Goal: Check status: Check status

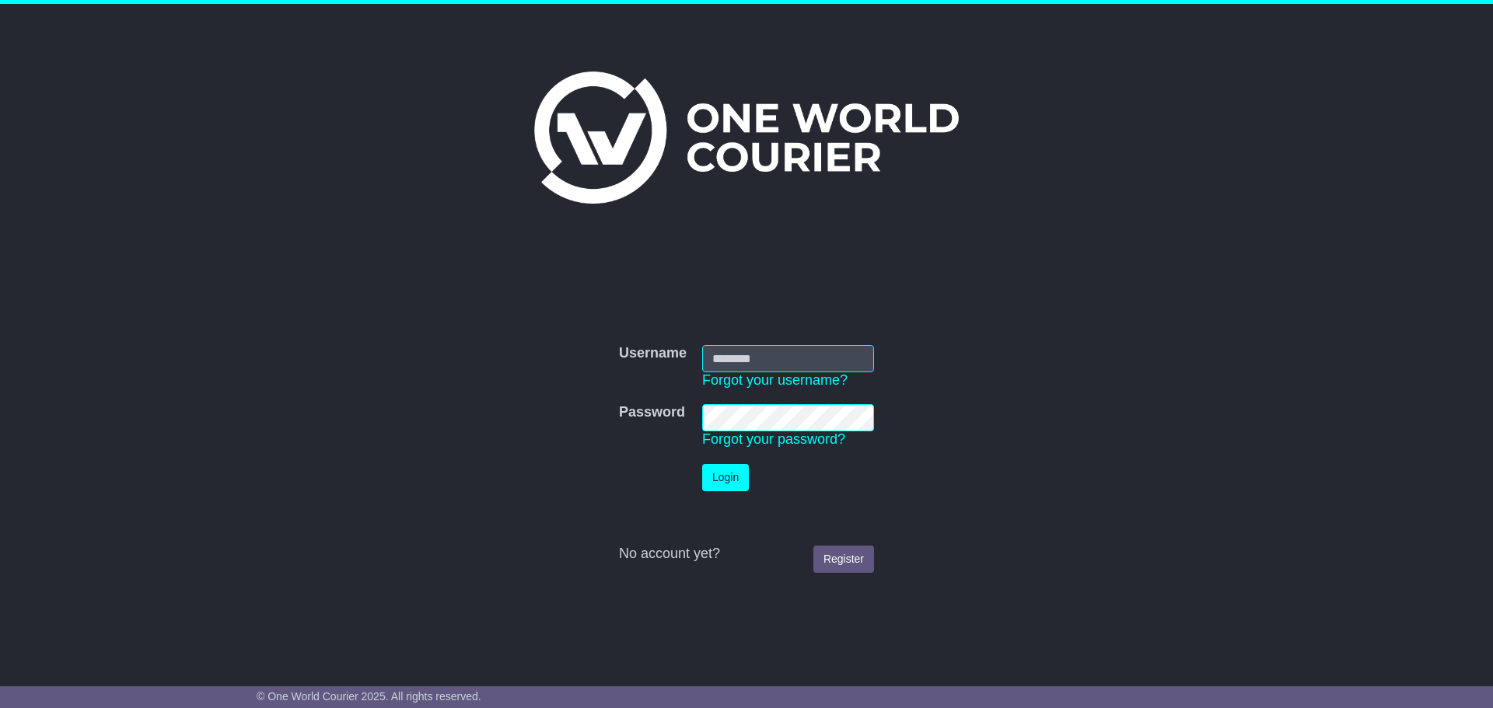
type input "**********"
click at [732, 477] on button "Login" at bounding box center [725, 477] width 47 height 27
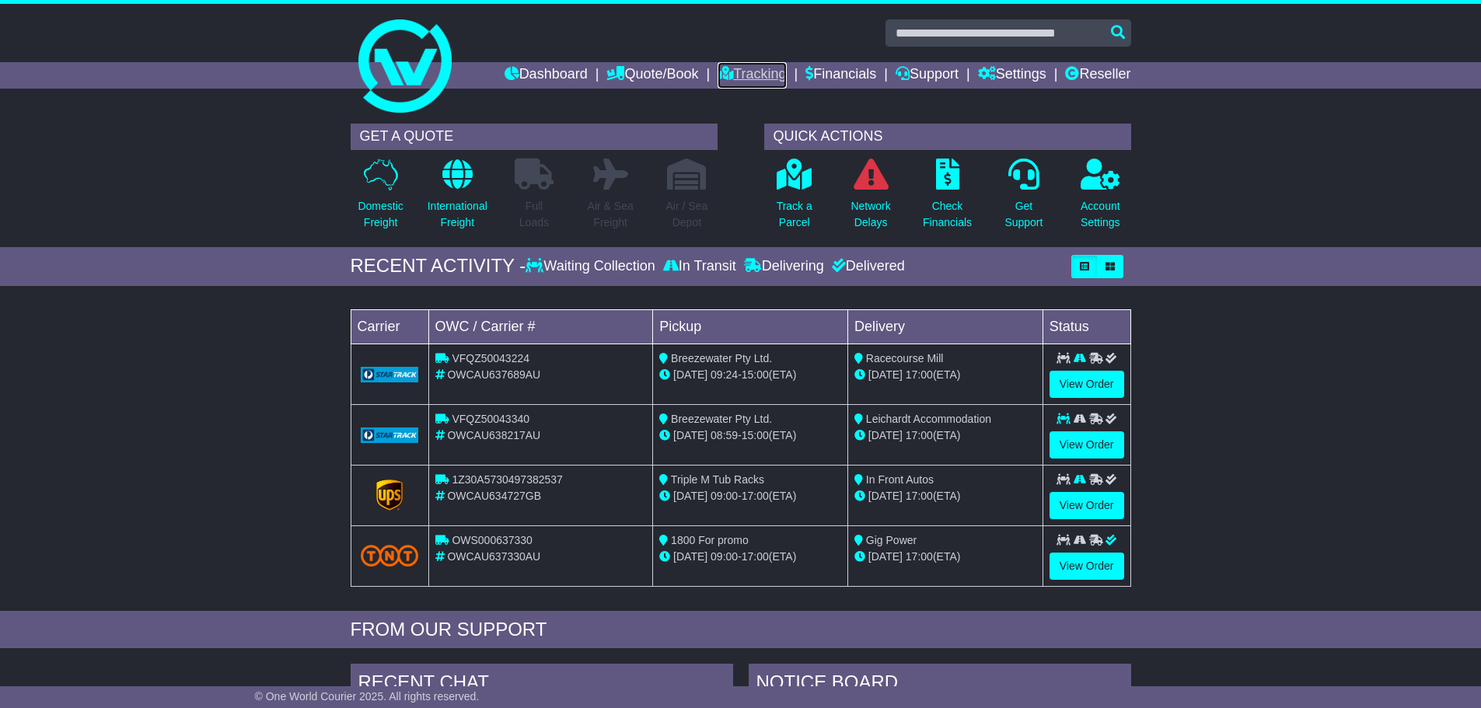
click at [735, 76] on link "Tracking" at bounding box center [752, 75] width 68 height 26
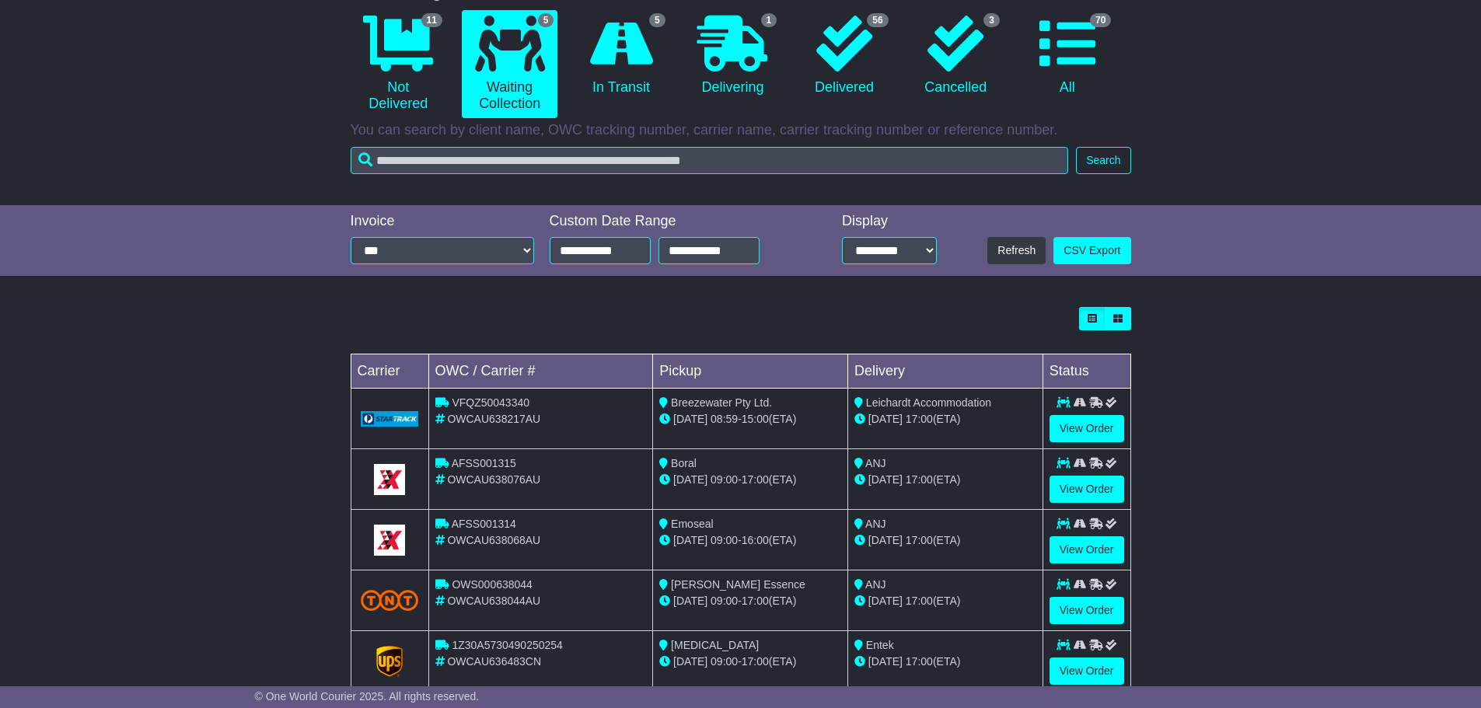
scroll to position [191, 0]
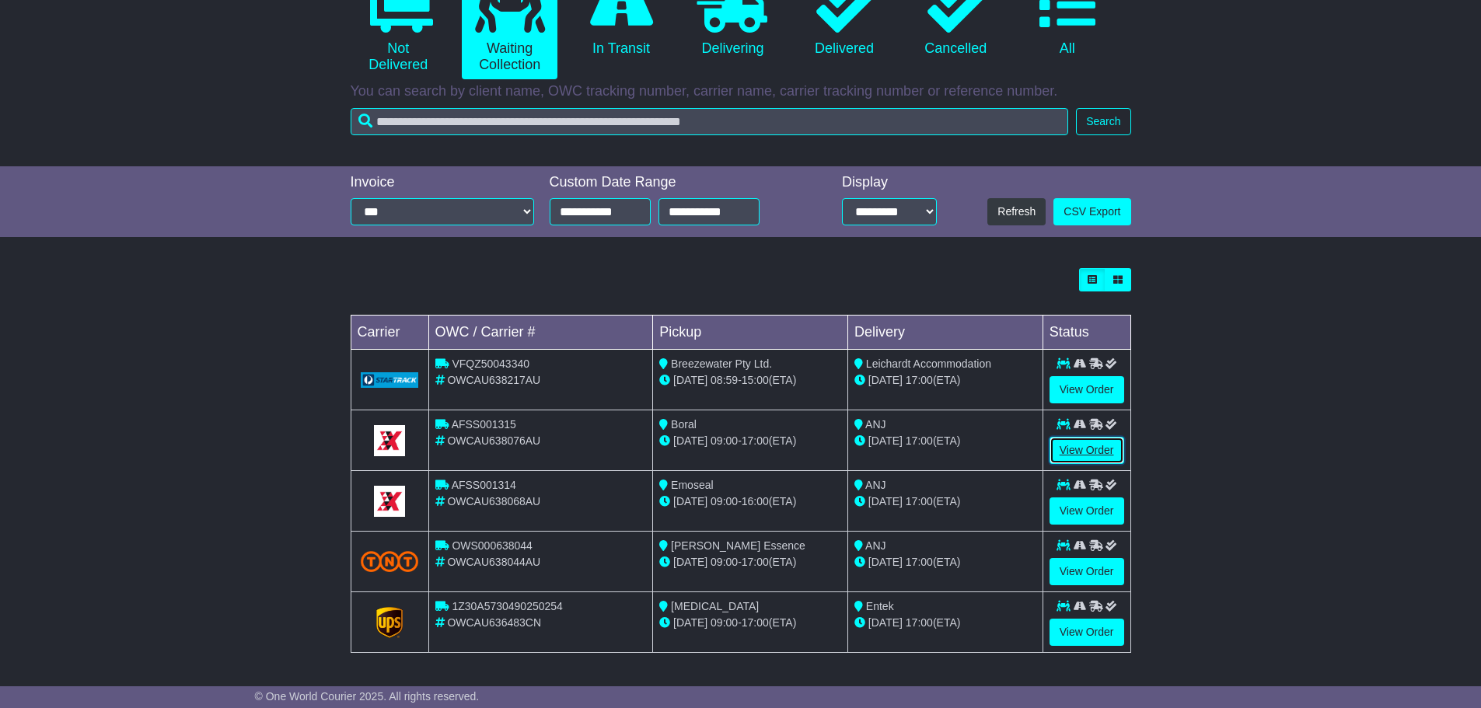
click at [1099, 447] on link "View Order" at bounding box center [1087, 450] width 75 height 27
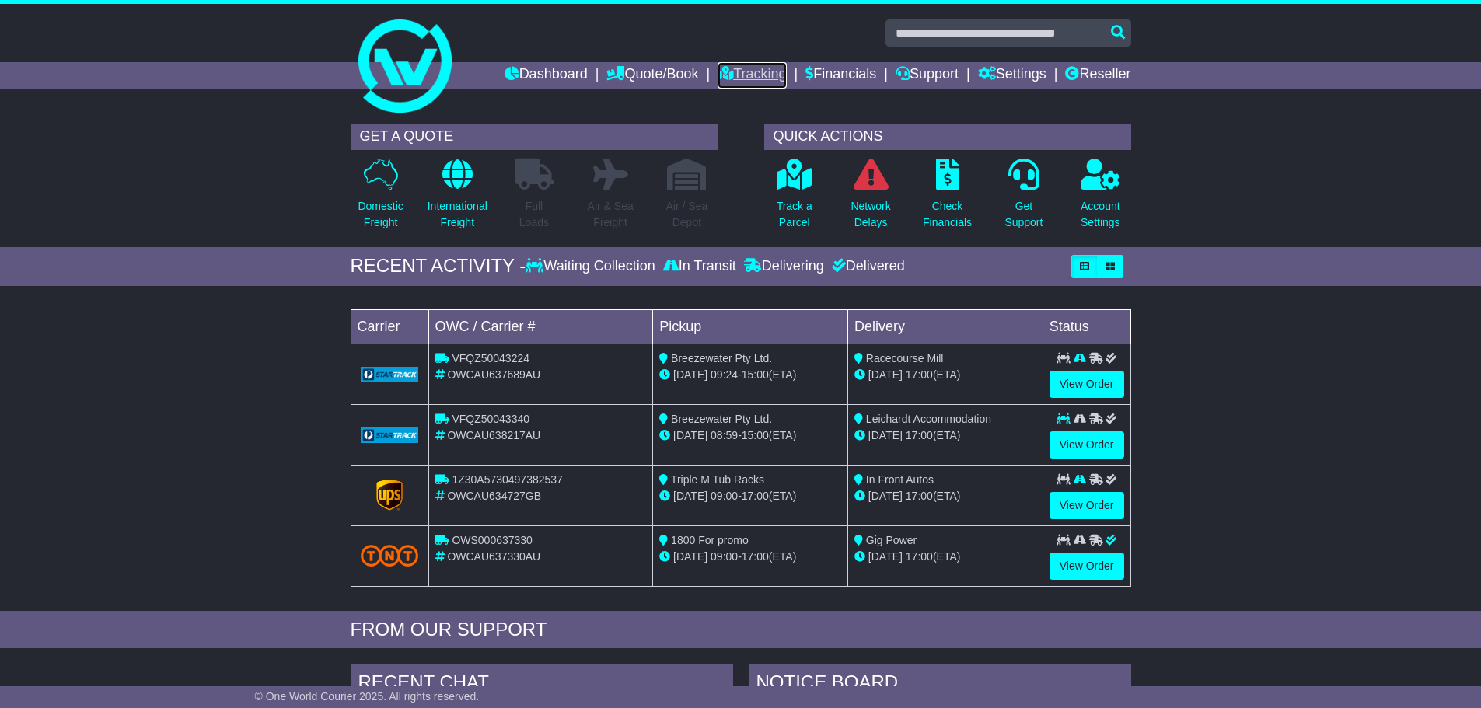
click at [743, 74] on link "Tracking" at bounding box center [752, 75] width 68 height 26
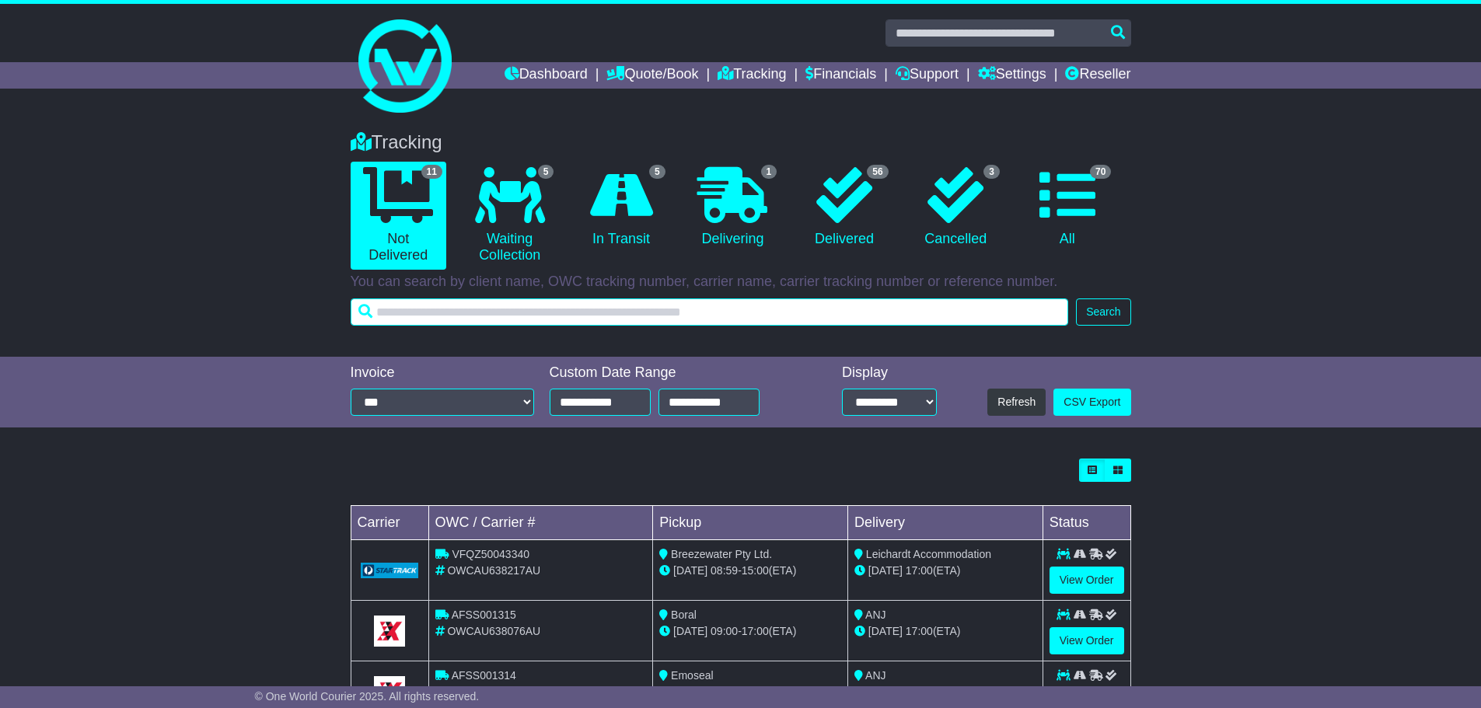
drag, startPoint x: 0, startPoint y: 0, endPoint x: 714, endPoint y: 309, distance: 777.7
click at [714, 309] on input "text" at bounding box center [710, 312] width 718 height 27
type input "**********"
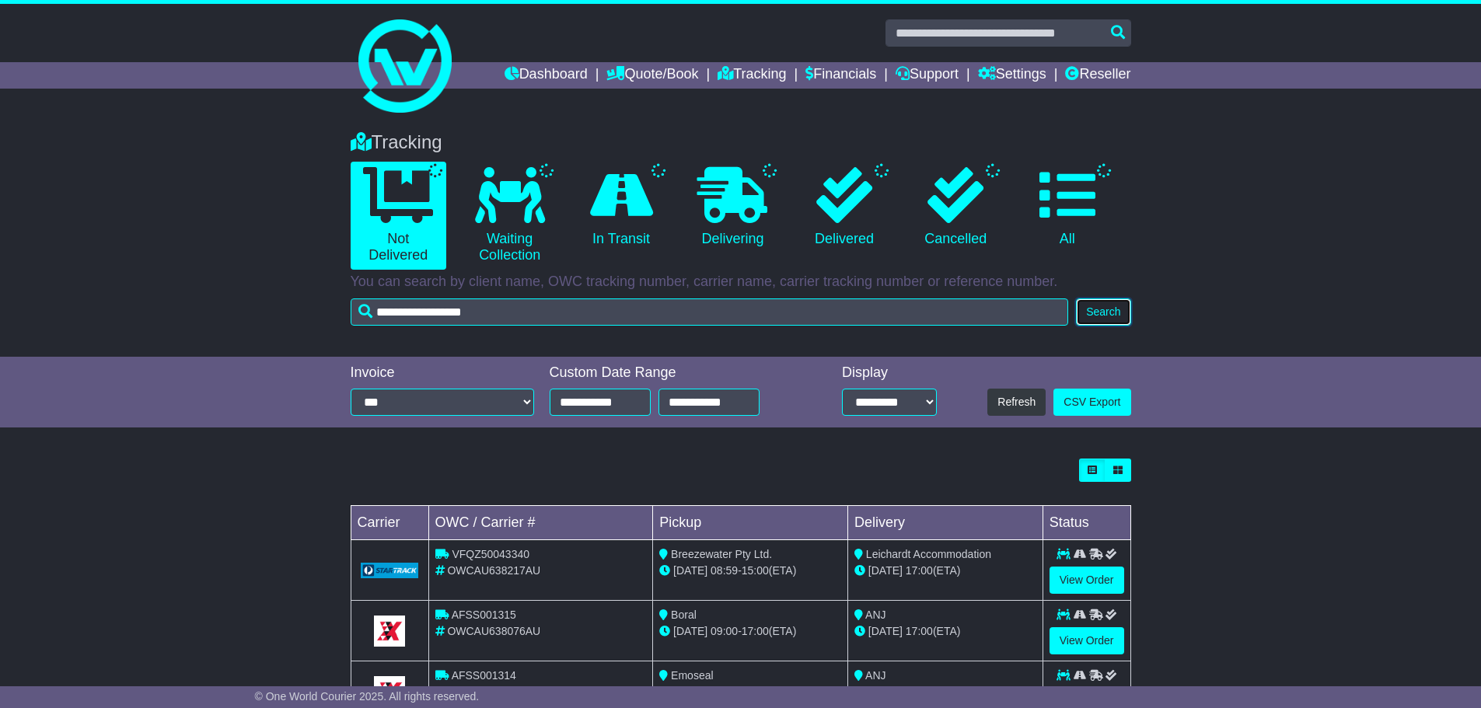
click at [1104, 313] on button "Search" at bounding box center [1103, 312] width 54 height 27
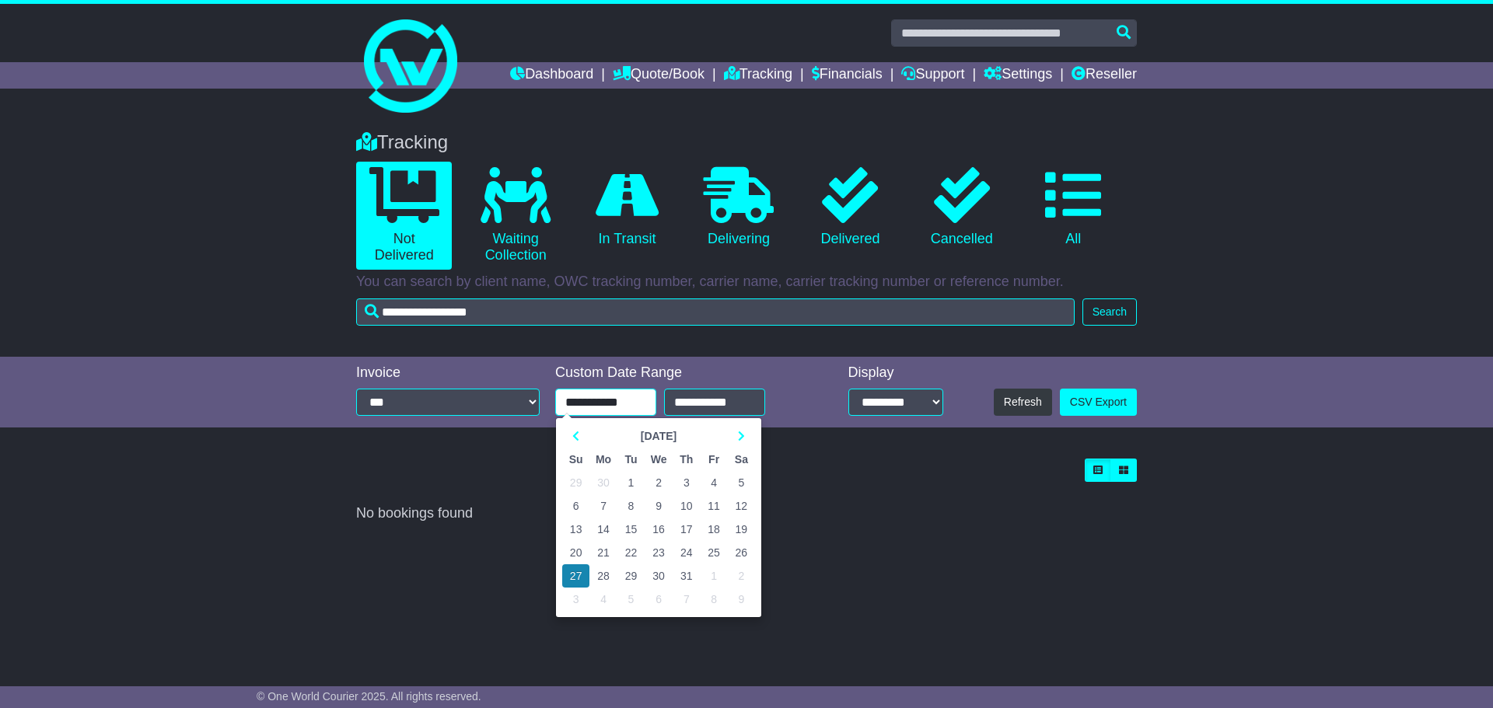
drag, startPoint x: 638, startPoint y: 399, endPoint x: 530, endPoint y: 400, distance: 108.1
click at [530, 399] on div "**********" at bounding box center [746, 393] width 796 height 56
click at [577, 437] on icon at bounding box center [575, 436] width 7 height 11
click at [581, 480] on td "1" at bounding box center [575, 482] width 27 height 23
type input "**********"
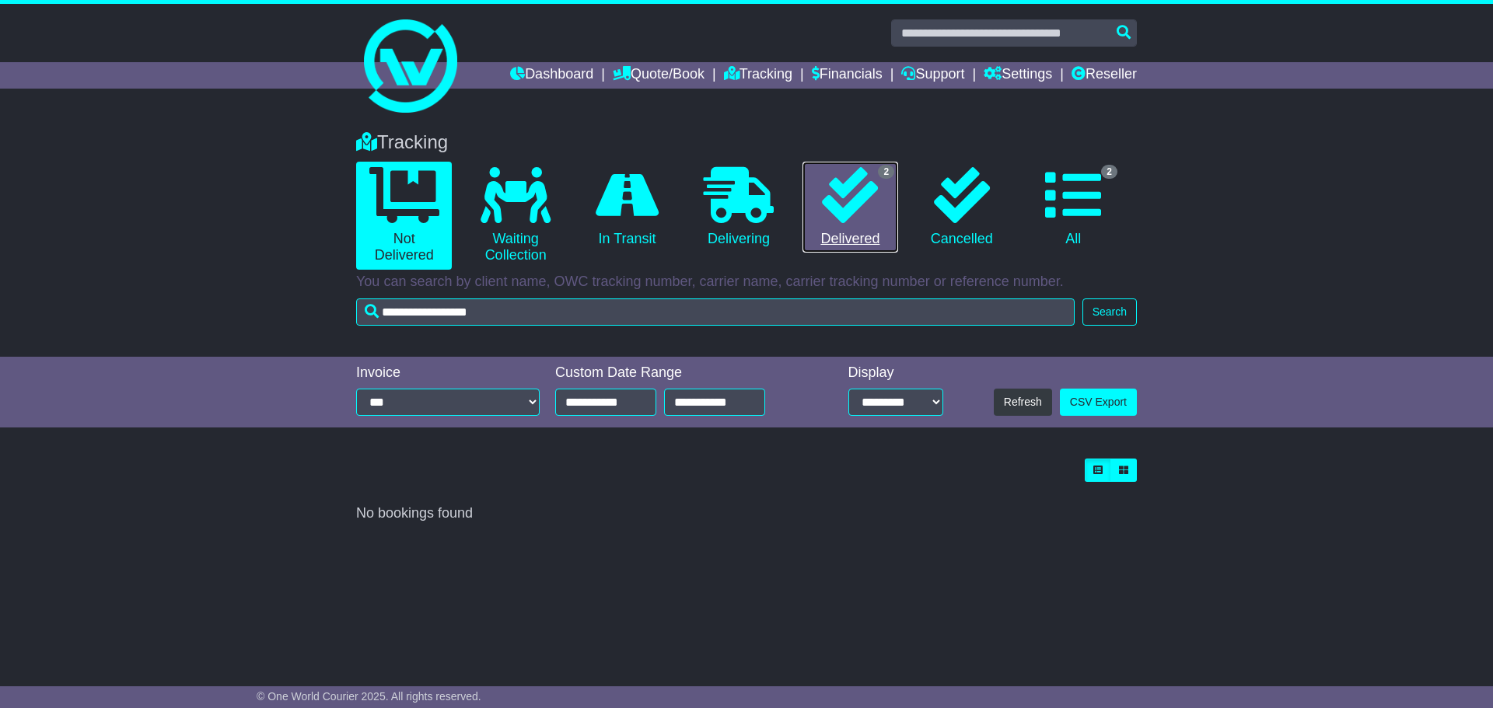
click at [848, 213] on icon at bounding box center [850, 195] width 56 height 56
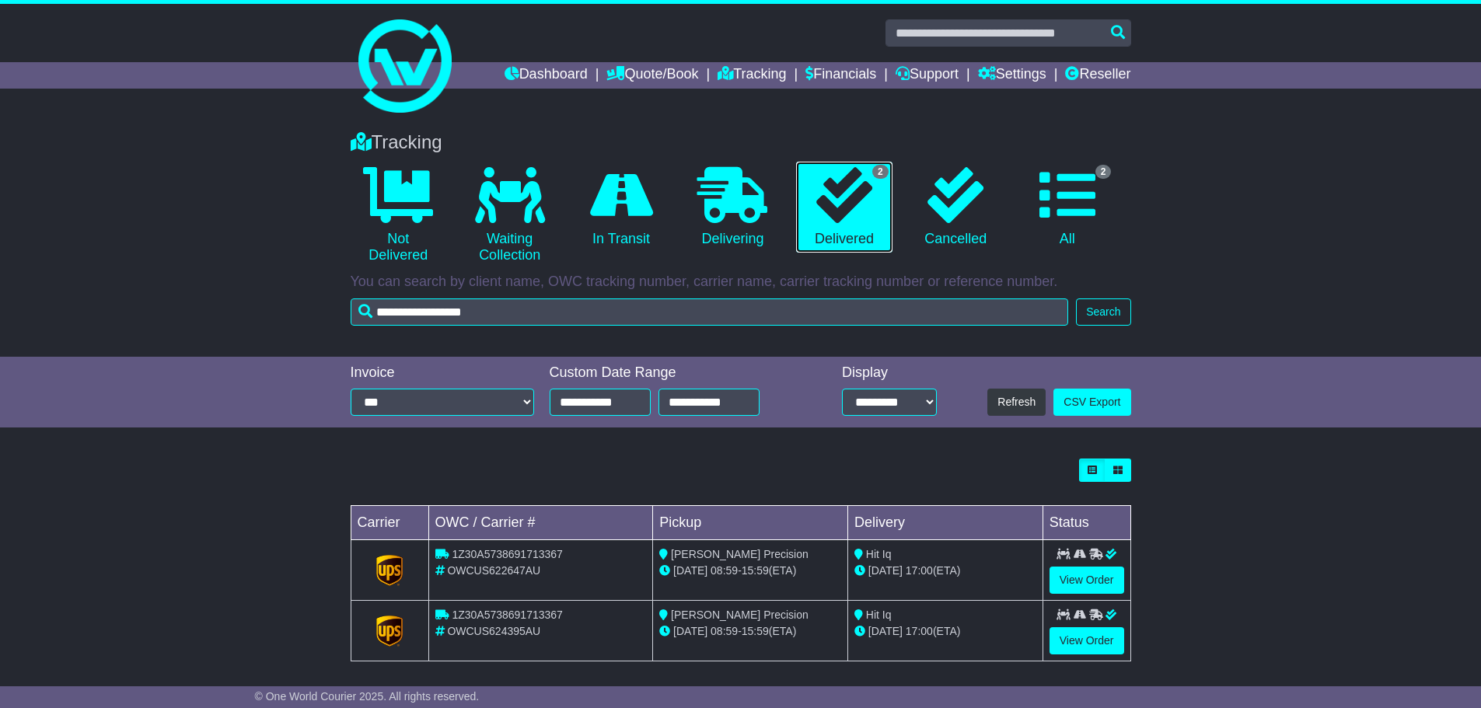
scroll to position [9, 0]
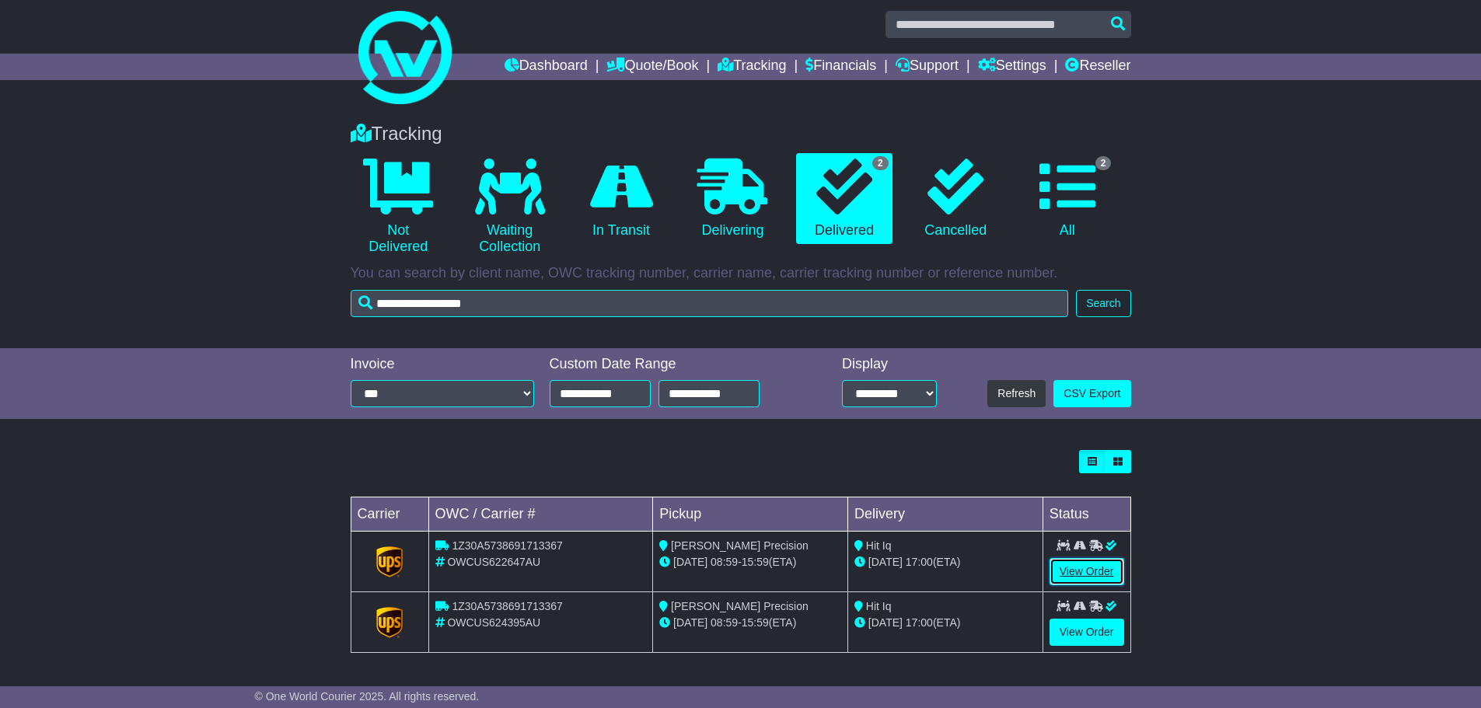
click at [1077, 570] on link "View Order" at bounding box center [1087, 571] width 75 height 27
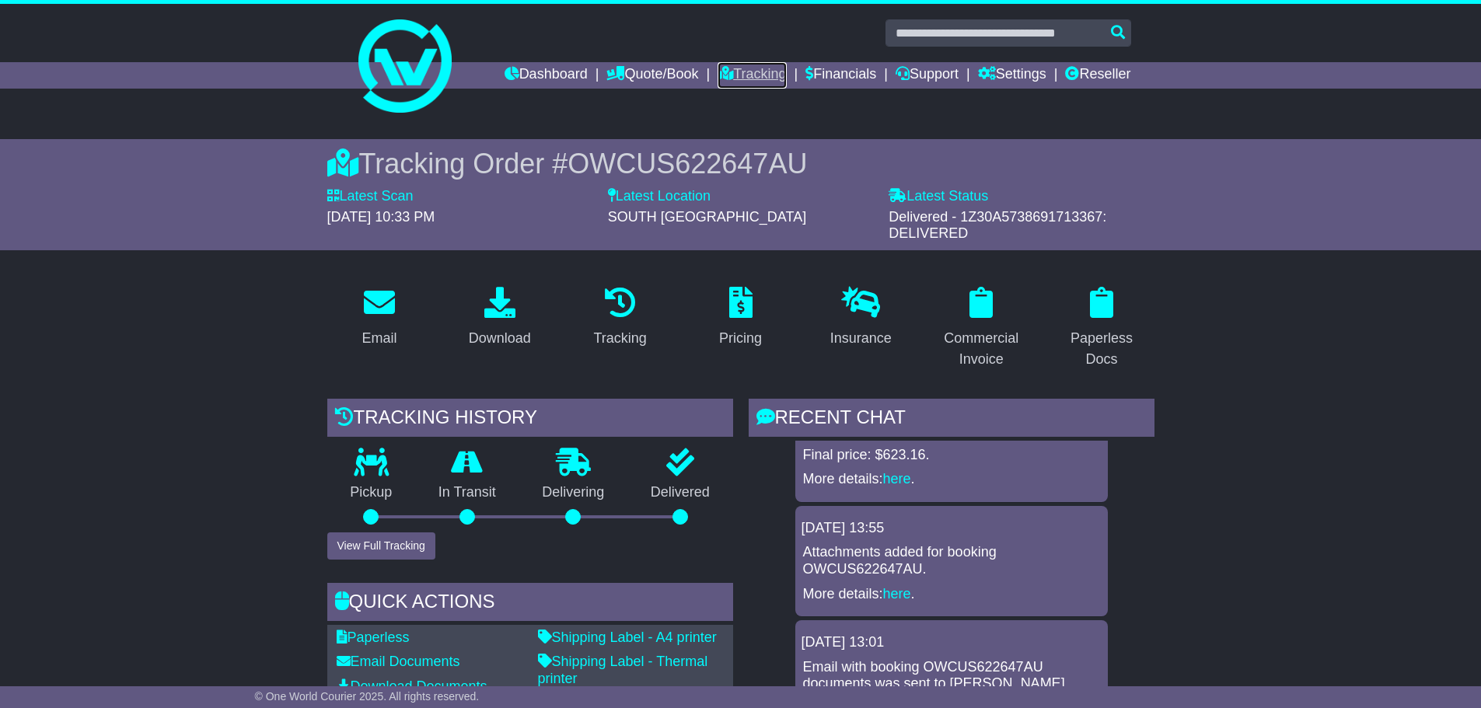
click at [750, 74] on link "Tracking" at bounding box center [752, 75] width 68 height 26
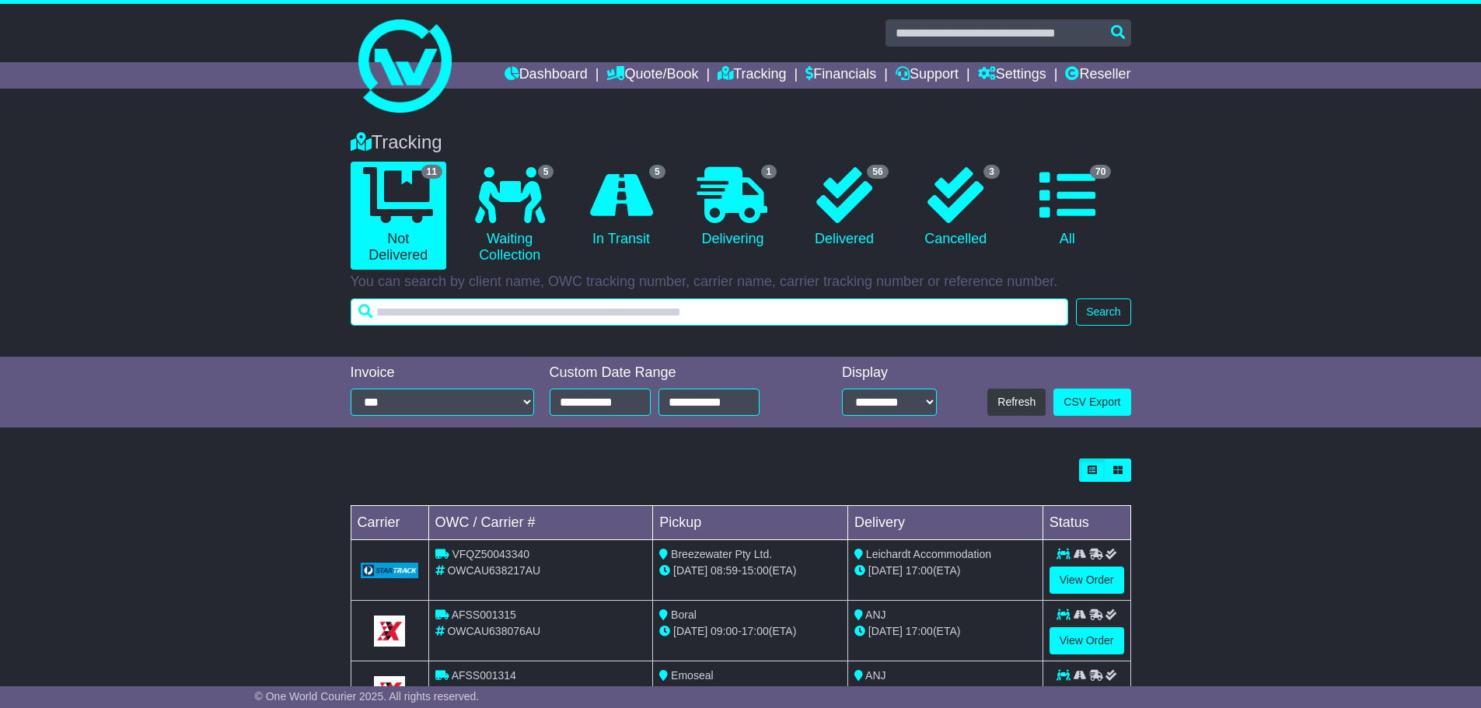
click at [969, 312] on input "text" at bounding box center [710, 312] width 718 height 27
type input "**********"
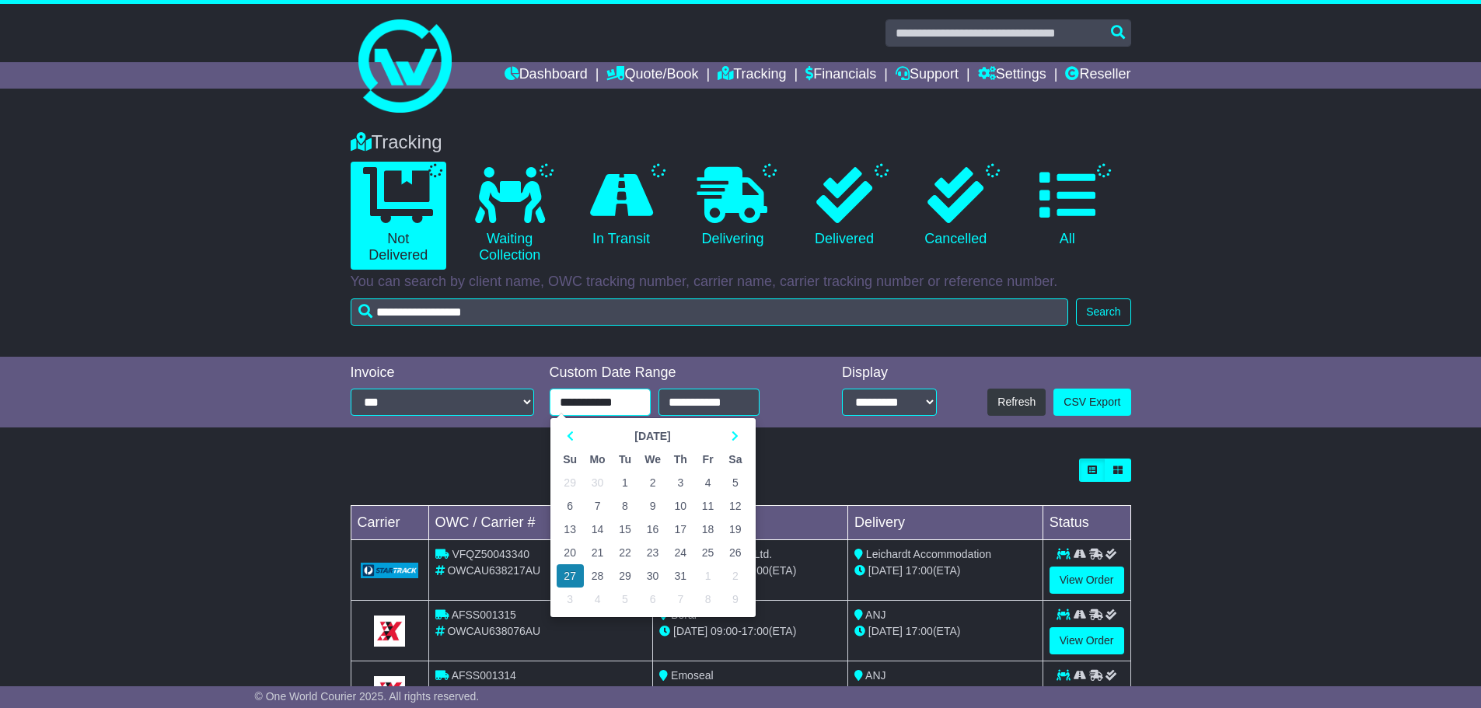
click at [610, 406] on input "**********" at bounding box center [600, 402] width 101 height 27
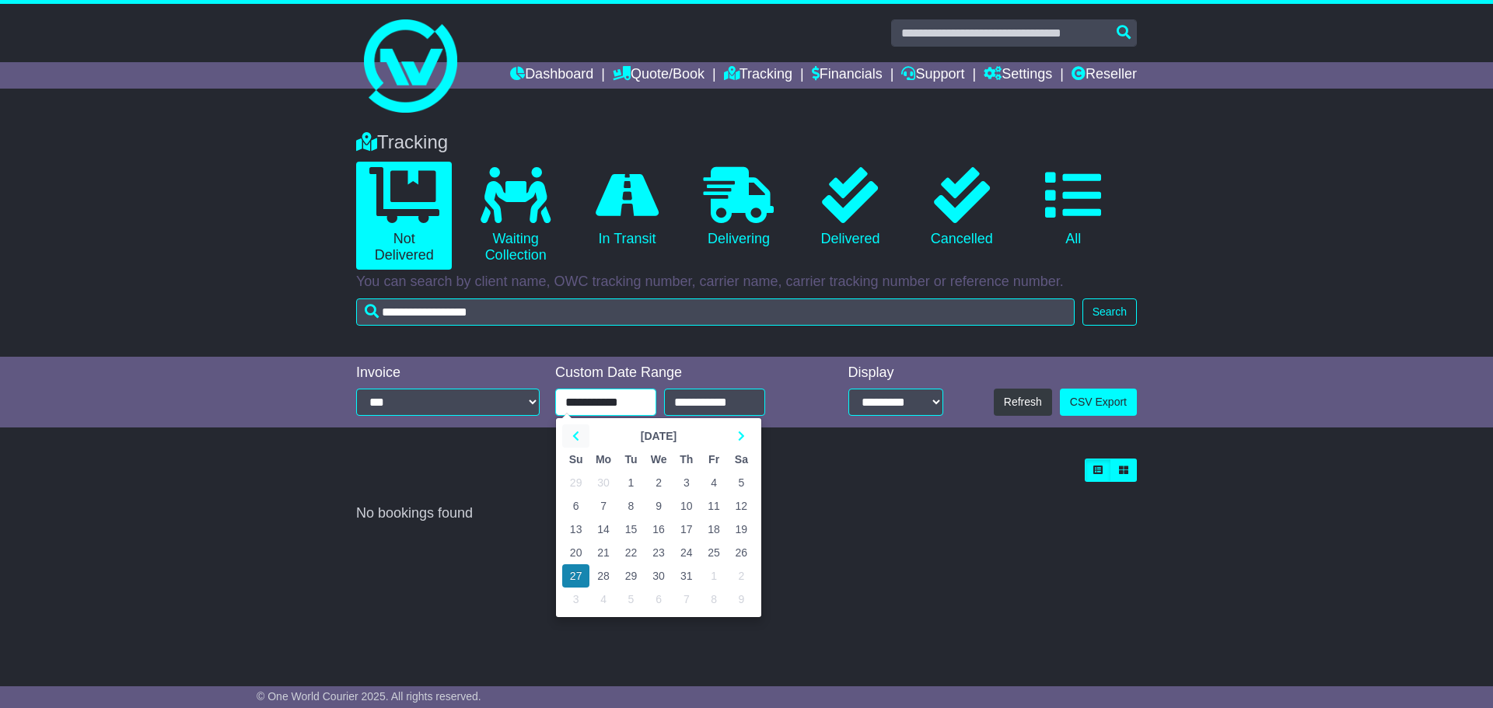
click at [575, 436] on icon at bounding box center [575, 436] width 7 height 11
click at [654, 559] on td "21" at bounding box center [659, 552] width 28 height 23
type input "**********"
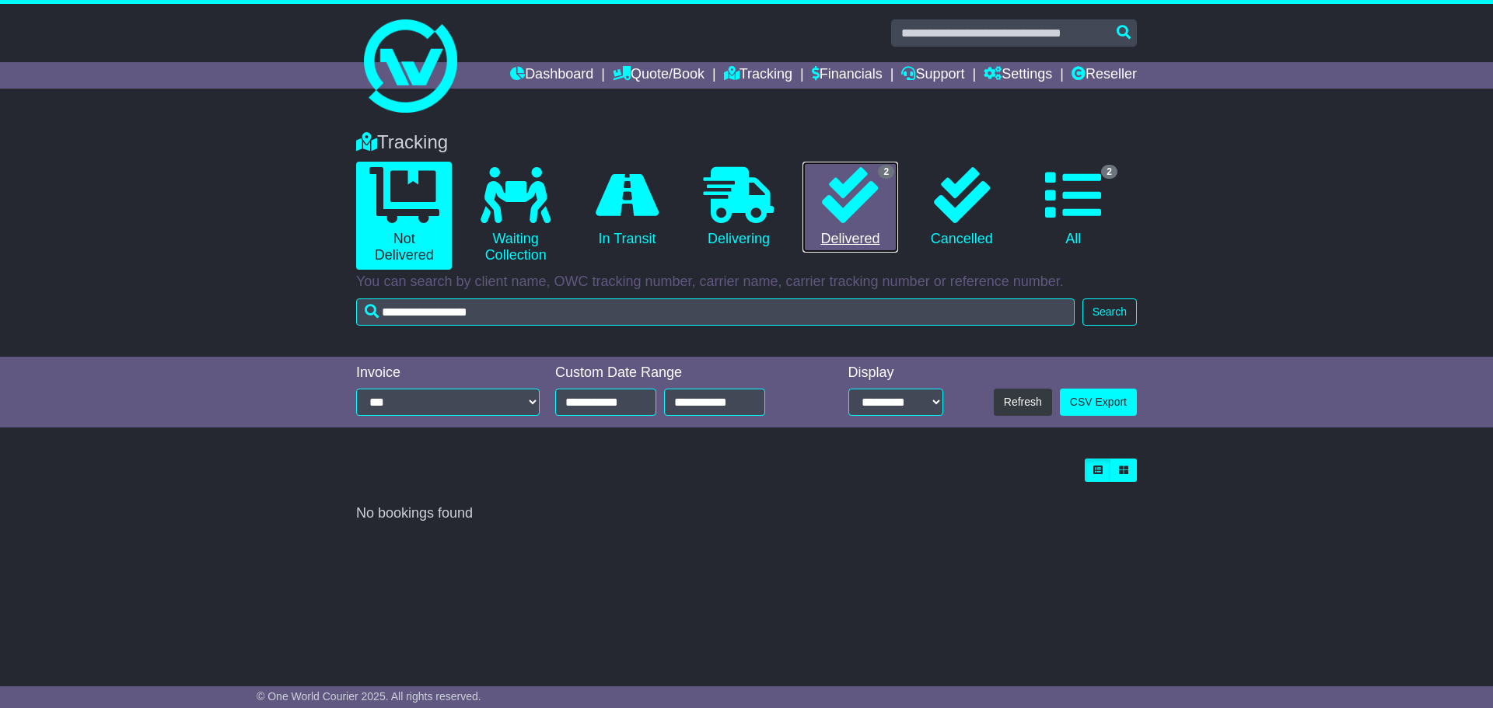
click at [841, 211] on icon at bounding box center [850, 195] width 56 height 56
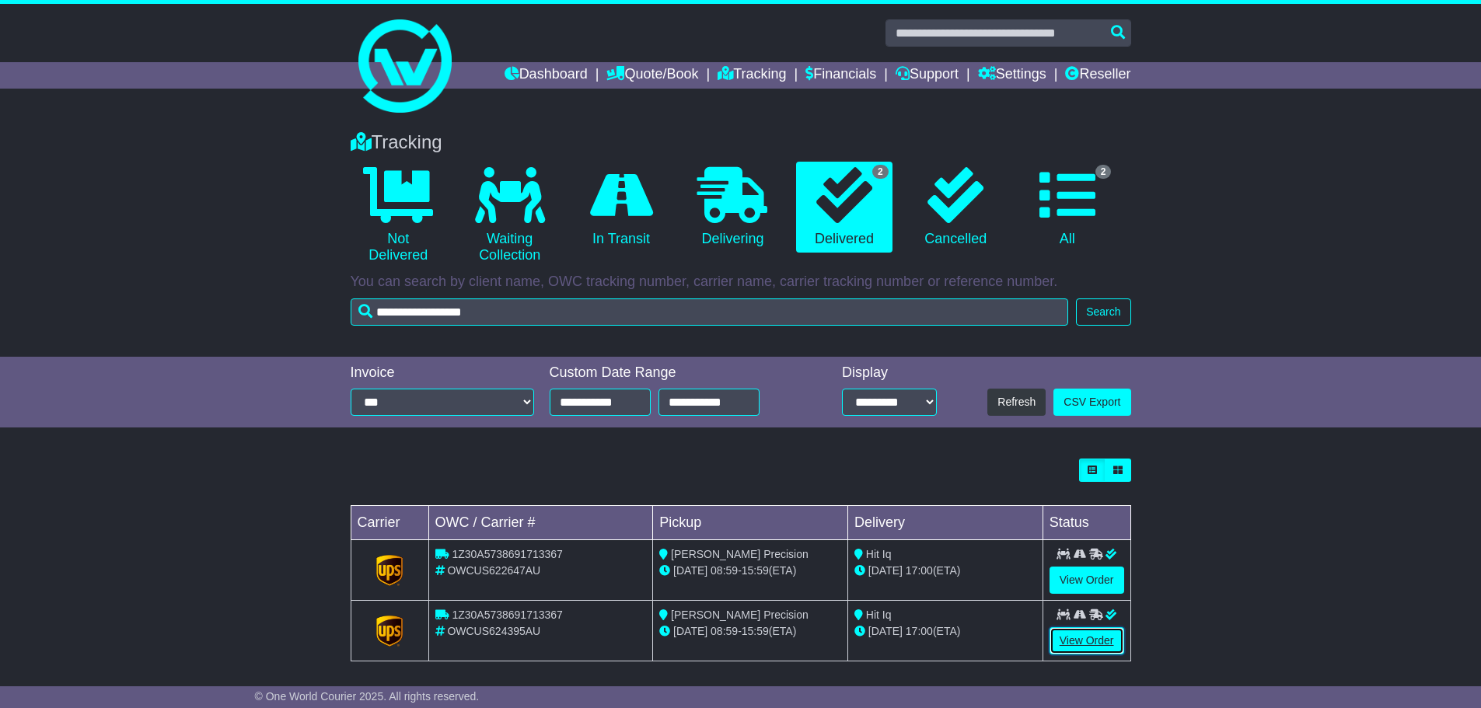
click at [1087, 638] on link "View Order" at bounding box center [1087, 640] width 75 height 27
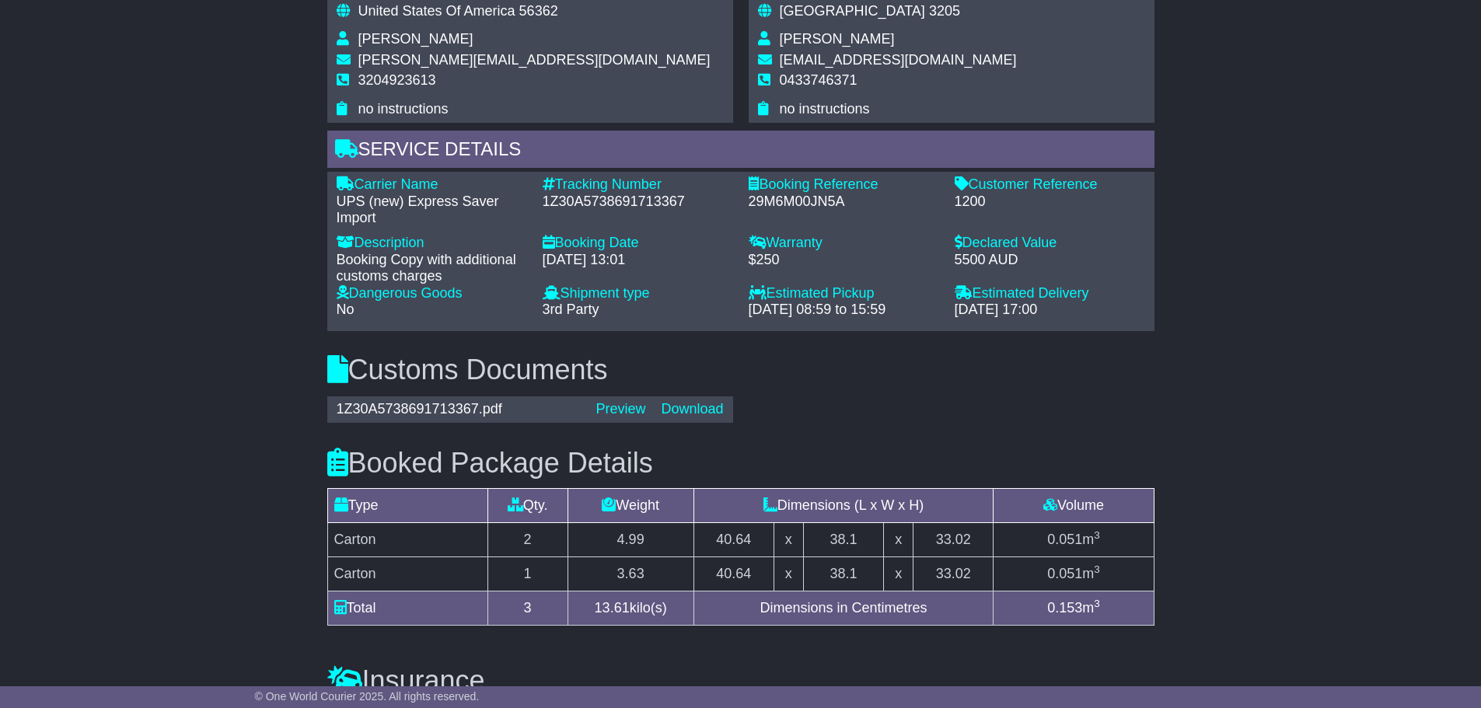
scroll to position [1048, 0]
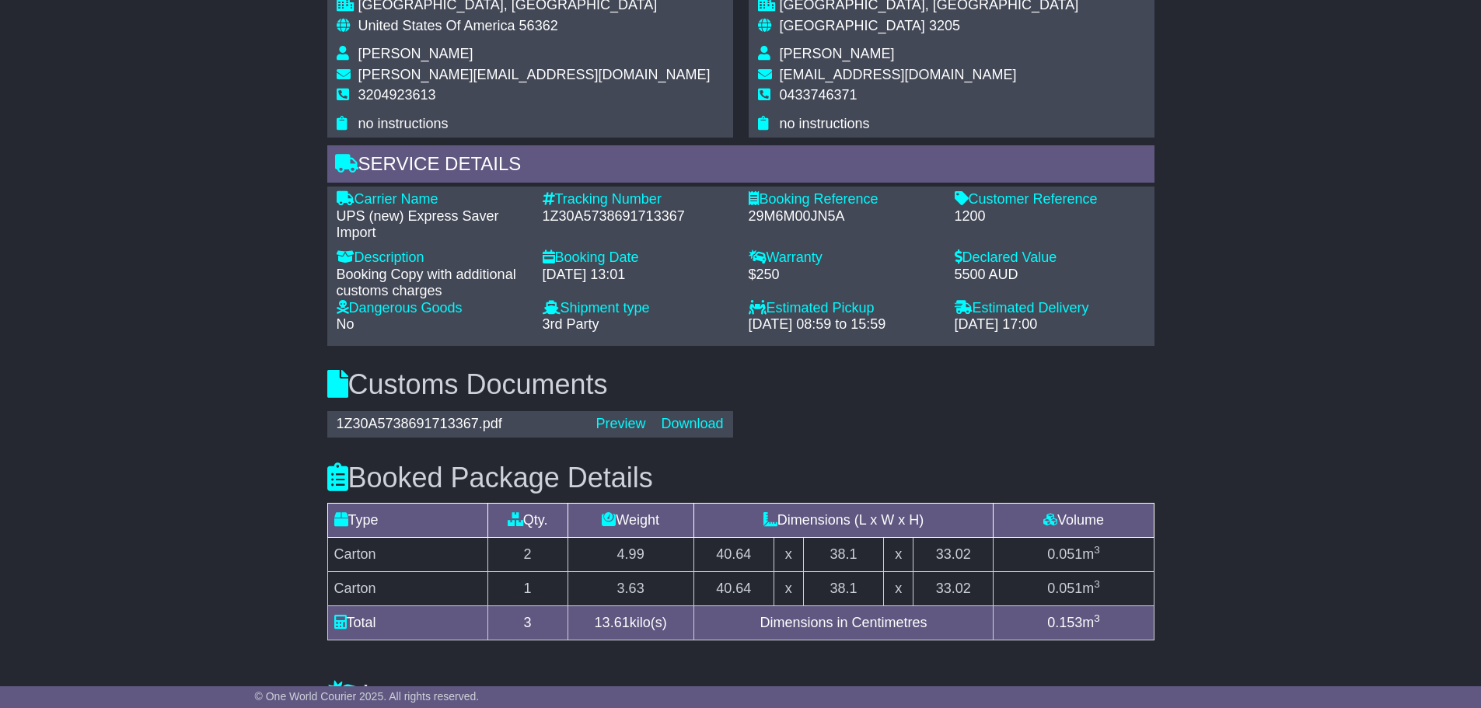
click at [94, 323] on div "Email Download Tracking Pricing Insurance" at bounding box center [740, 146] width 1481 height 1840
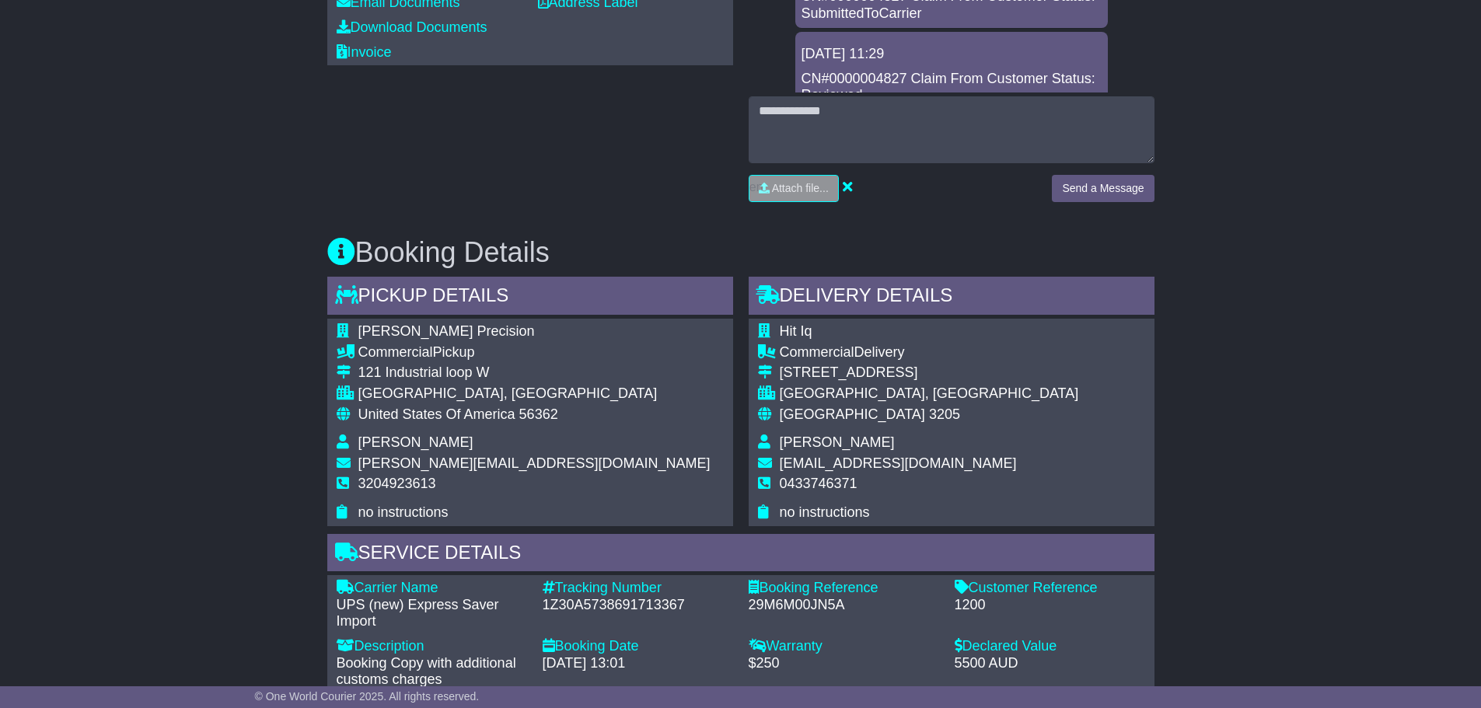
scroll to position [348, 0]
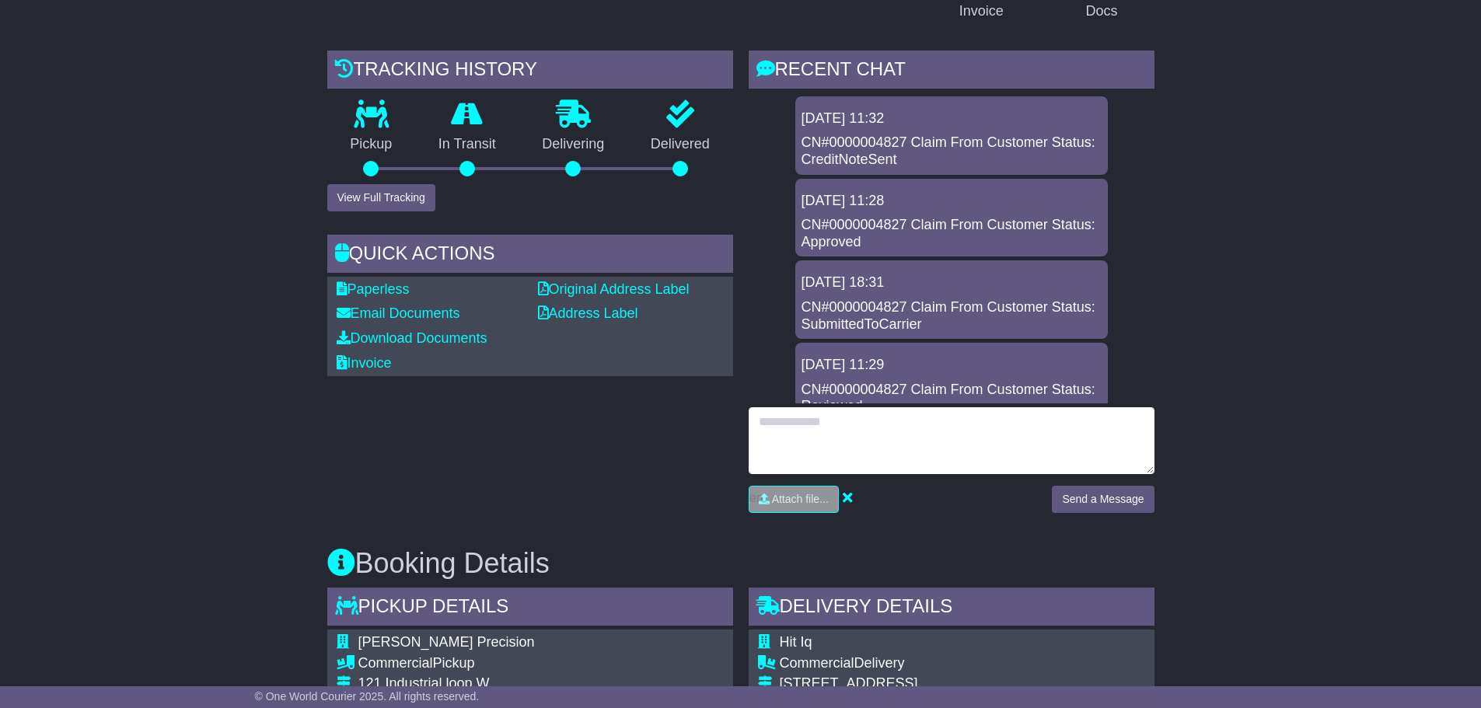
click at [905, 432] on textarea at bounding box center [952, 440] width 406 height 67
type textarea "**********"
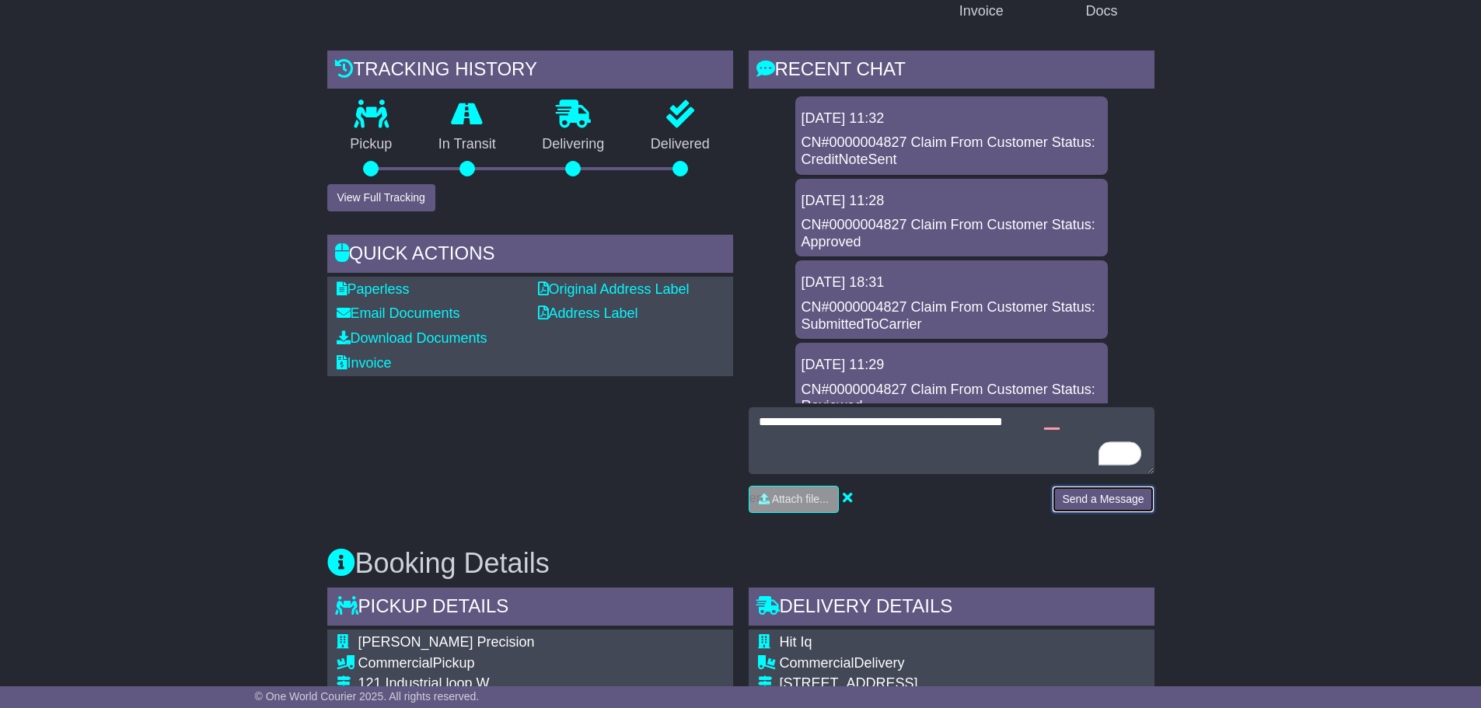
click at [1103, 500] on button "Send a Message" at bounding box center [1103, 499] width 102 height 27
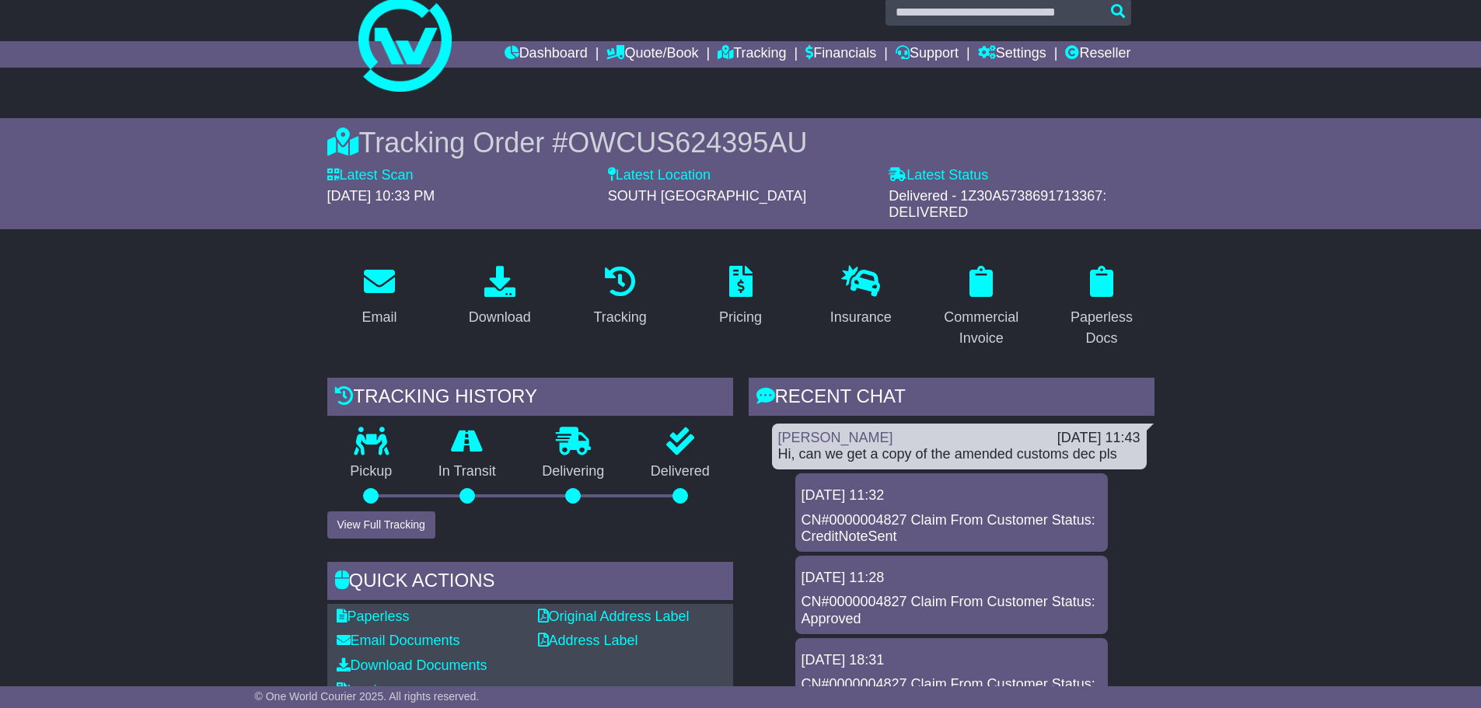
scroll to position [0, 0]
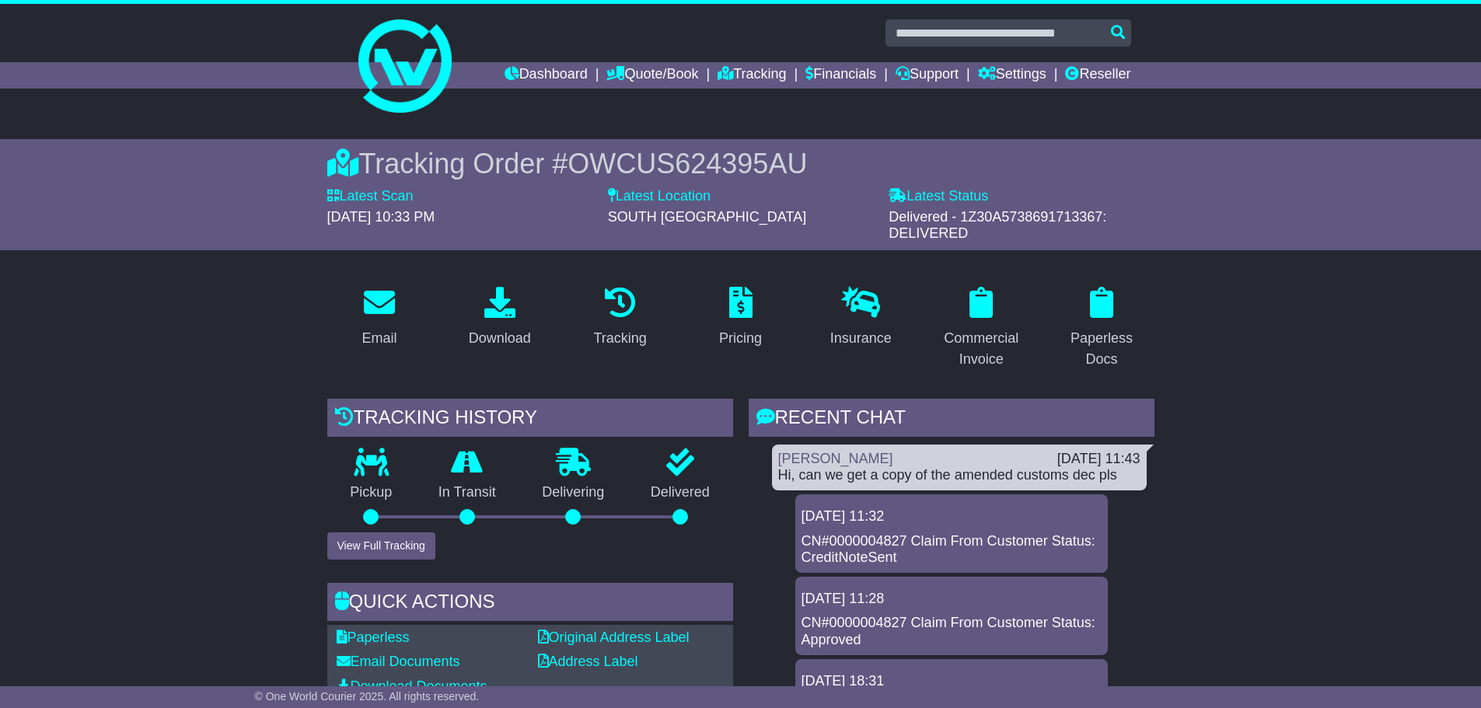
click at [750, 72] on link "Tracking" at bounding box center [752, 75] width 68 height 26
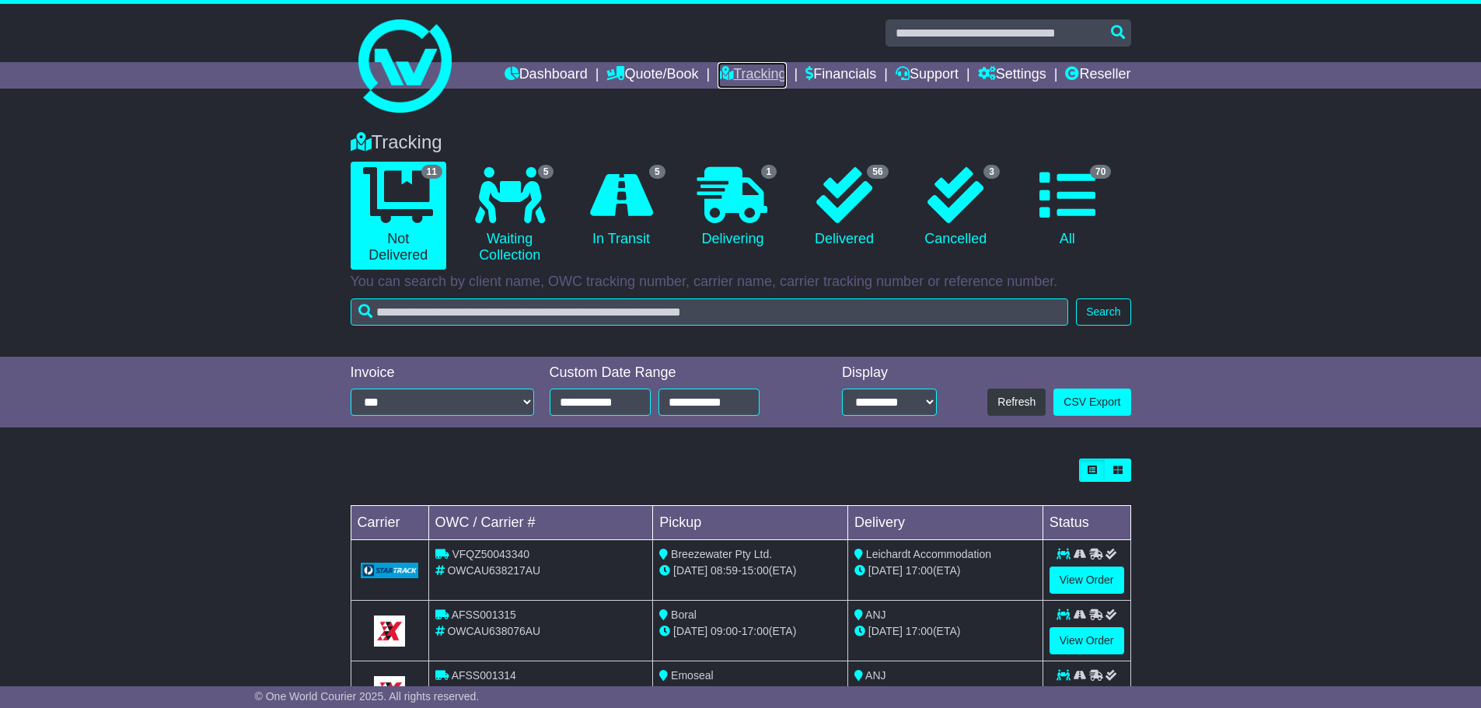
click at [751, 76] on link "Tracking" at bounding box center [752, 75] width 68 height 26
click at [860, 196] on icon at bounding box center [844, 195] width 56 height 56
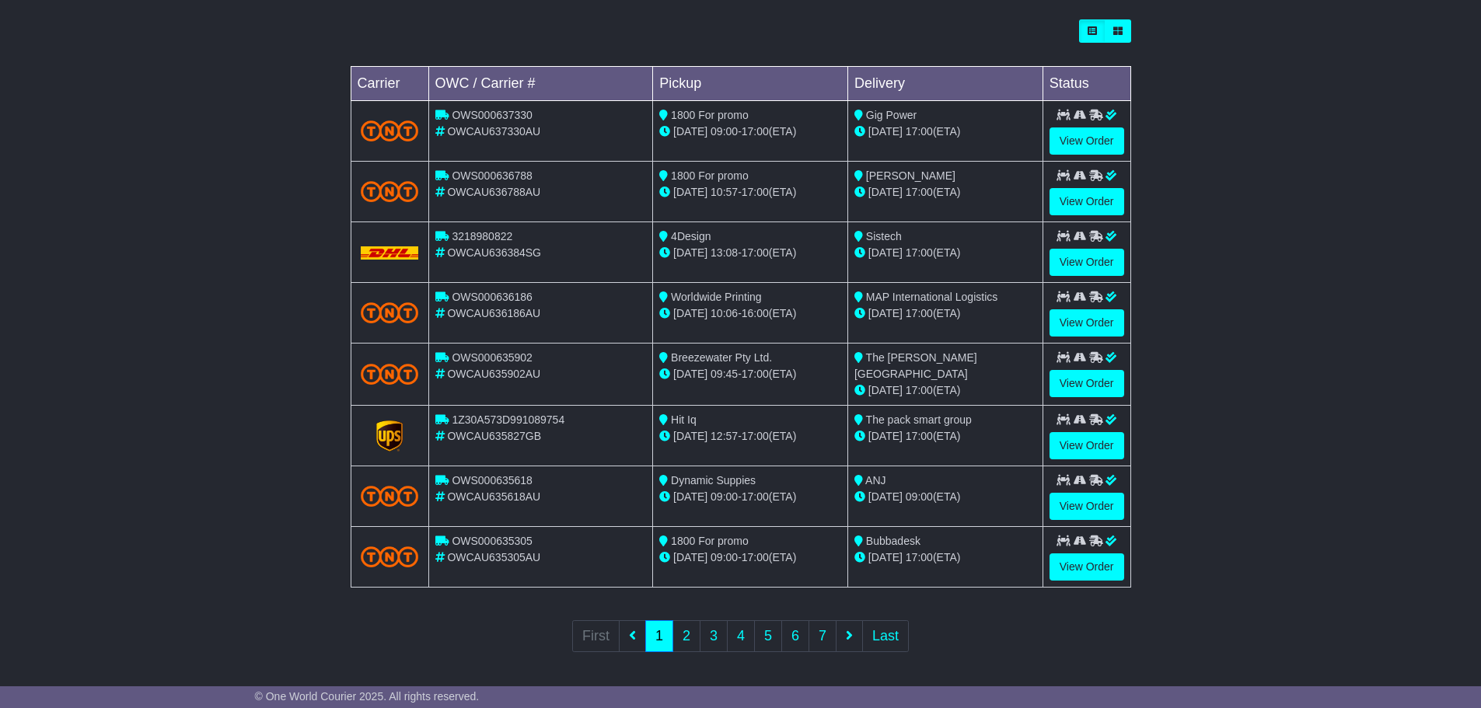
scroll to position [442, 0]
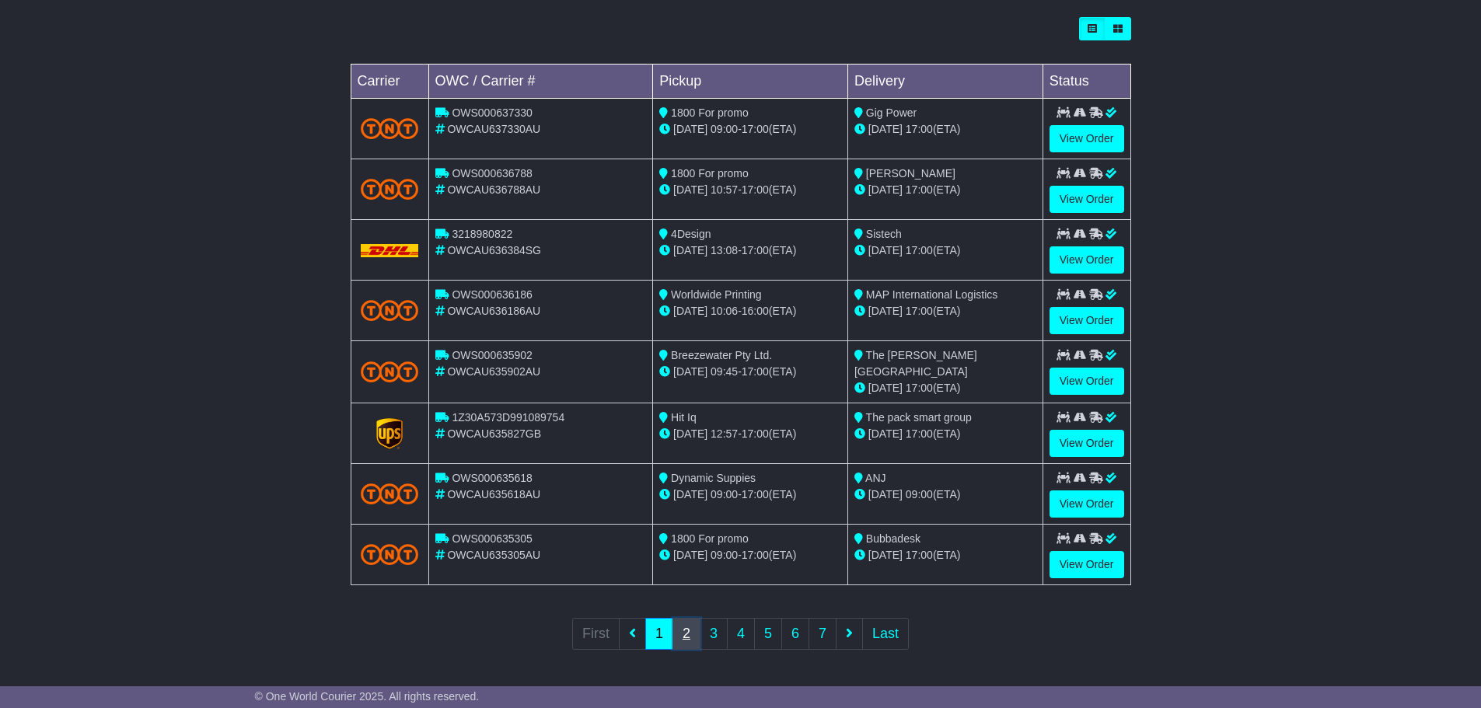
click at [687, 628] on link "2" at bounding box center [687, 634] width 28 height 32
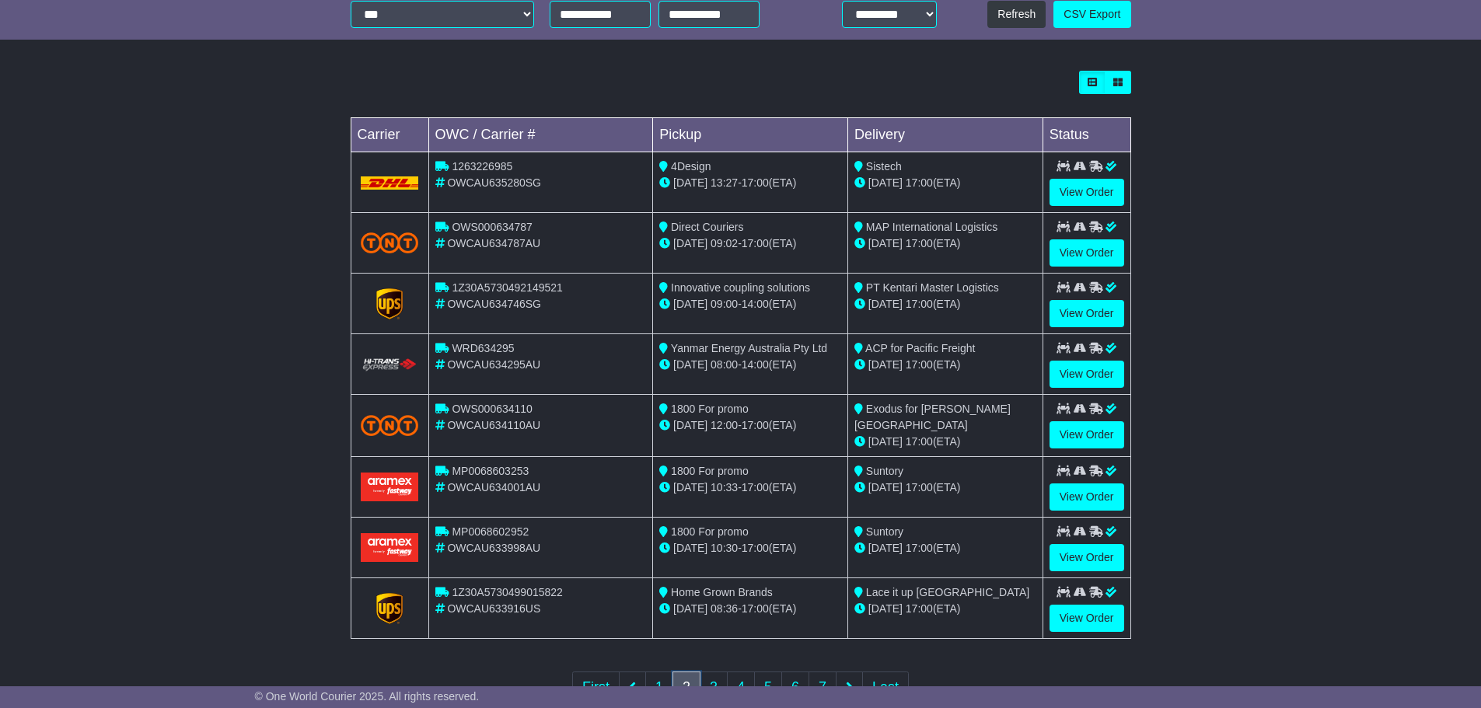
scroll to position [389, 0]
click at [1071, 610] on link "View Order" at bounding box center [1087, 617] width 75 height 27
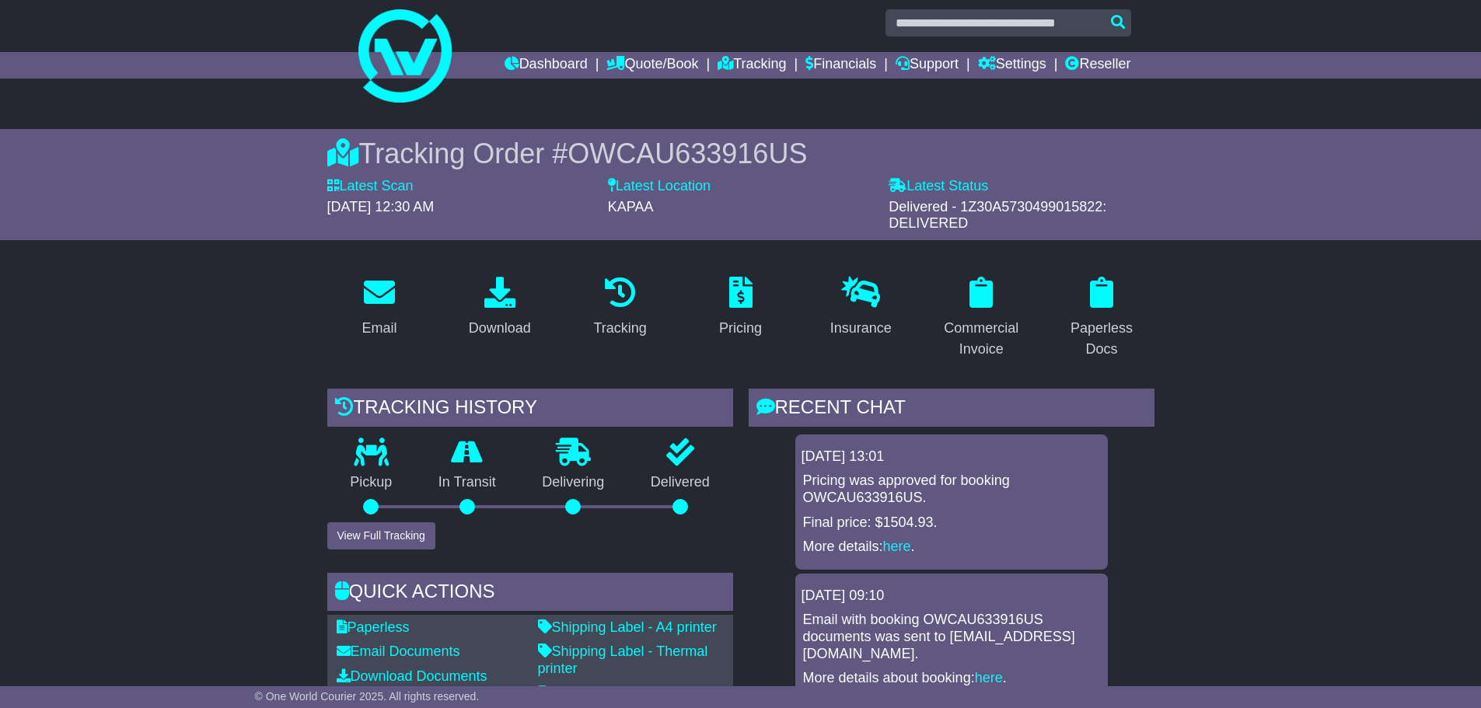
scroll to position [243, 0]
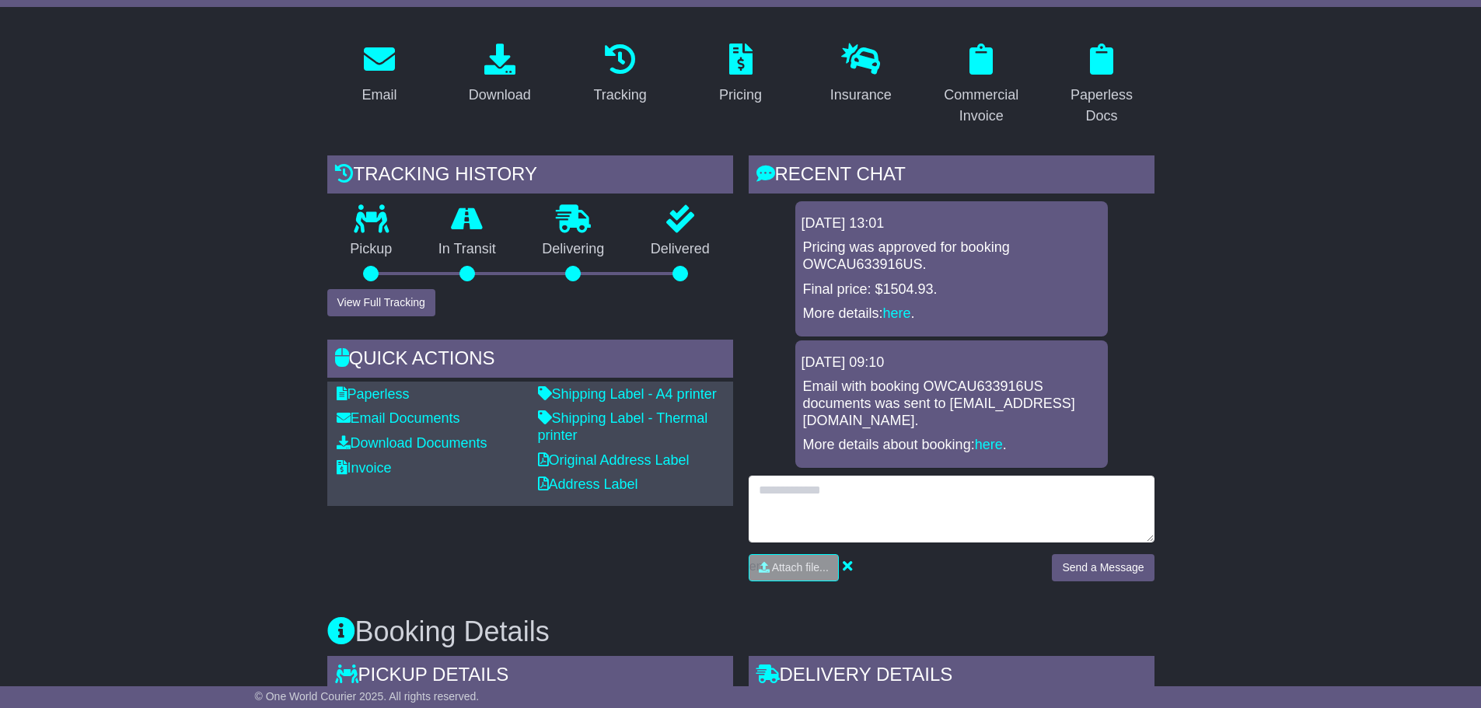
click at [843, 476] on textarea at bounding box center [952, 509] width 406 height 67
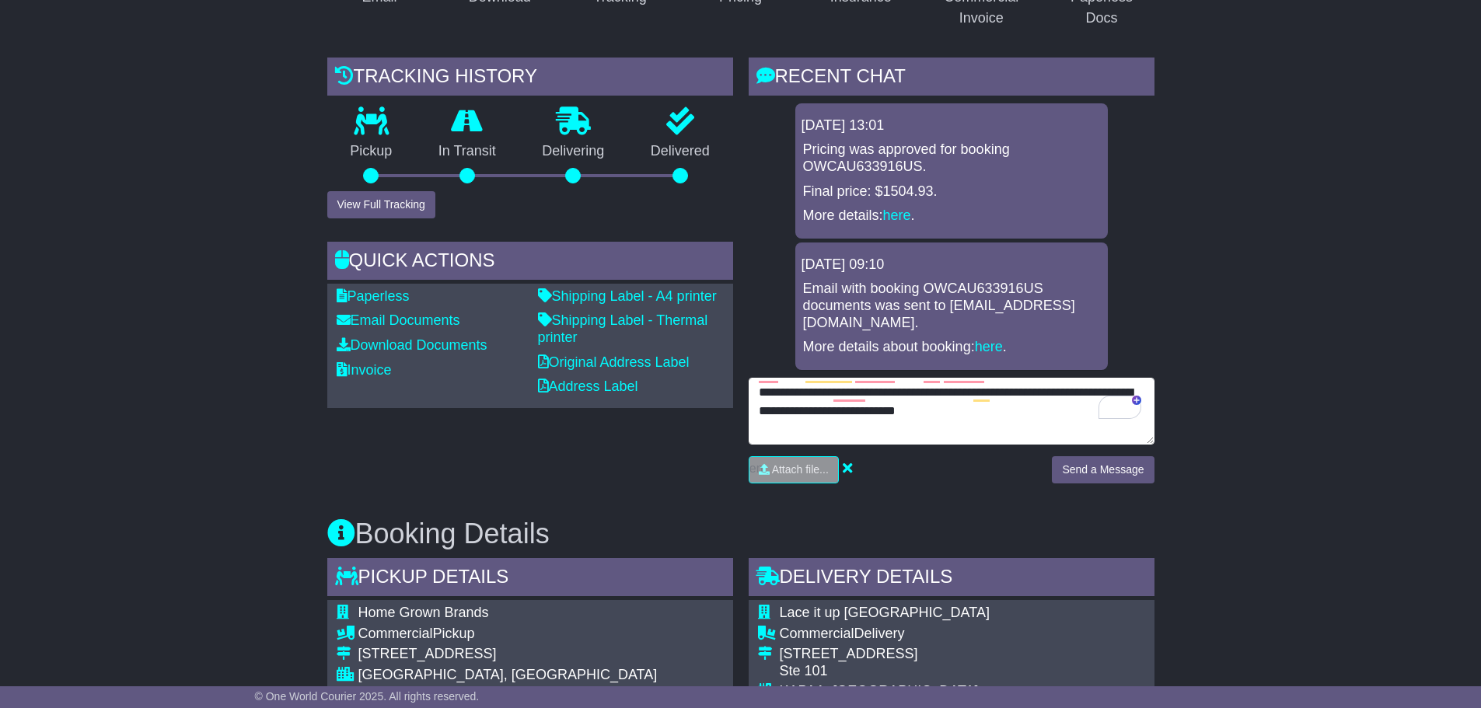
scroll to position [467, 0]
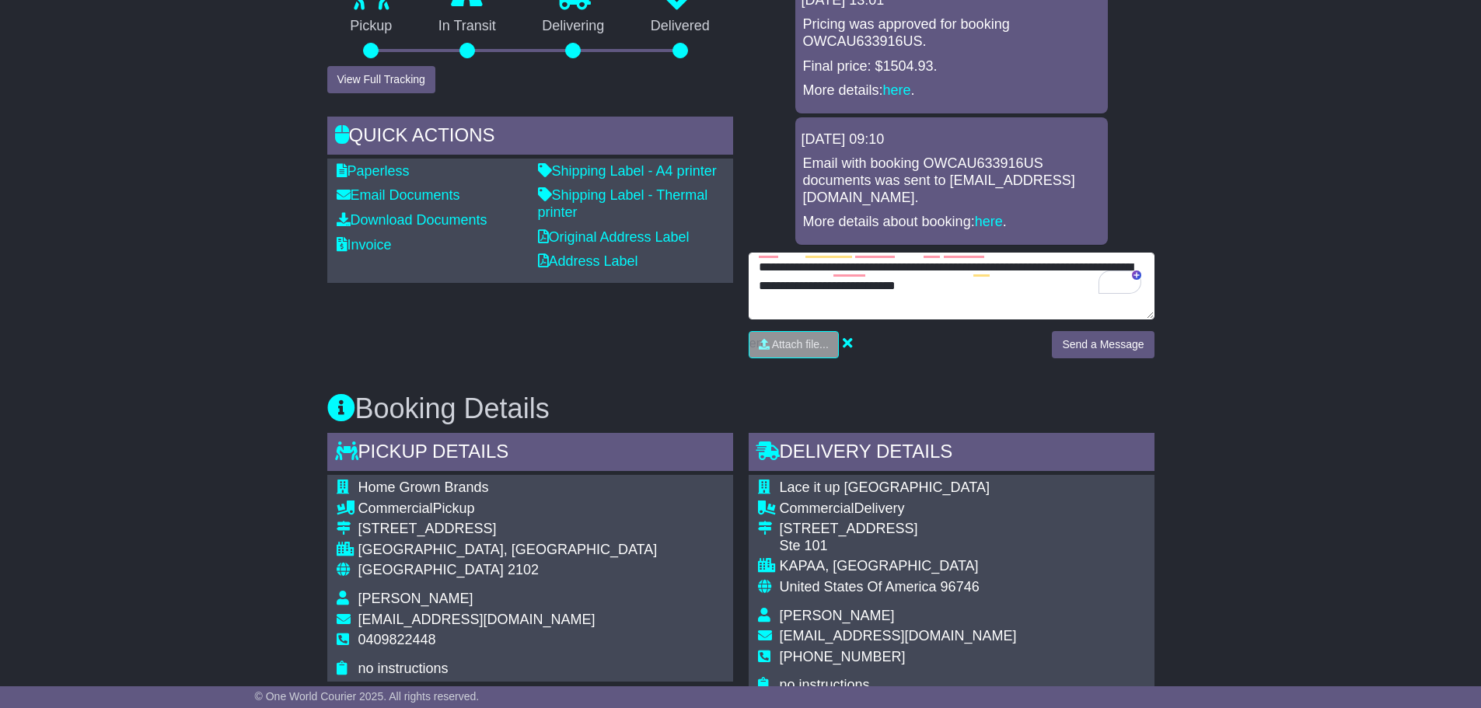
type textarea "**********"
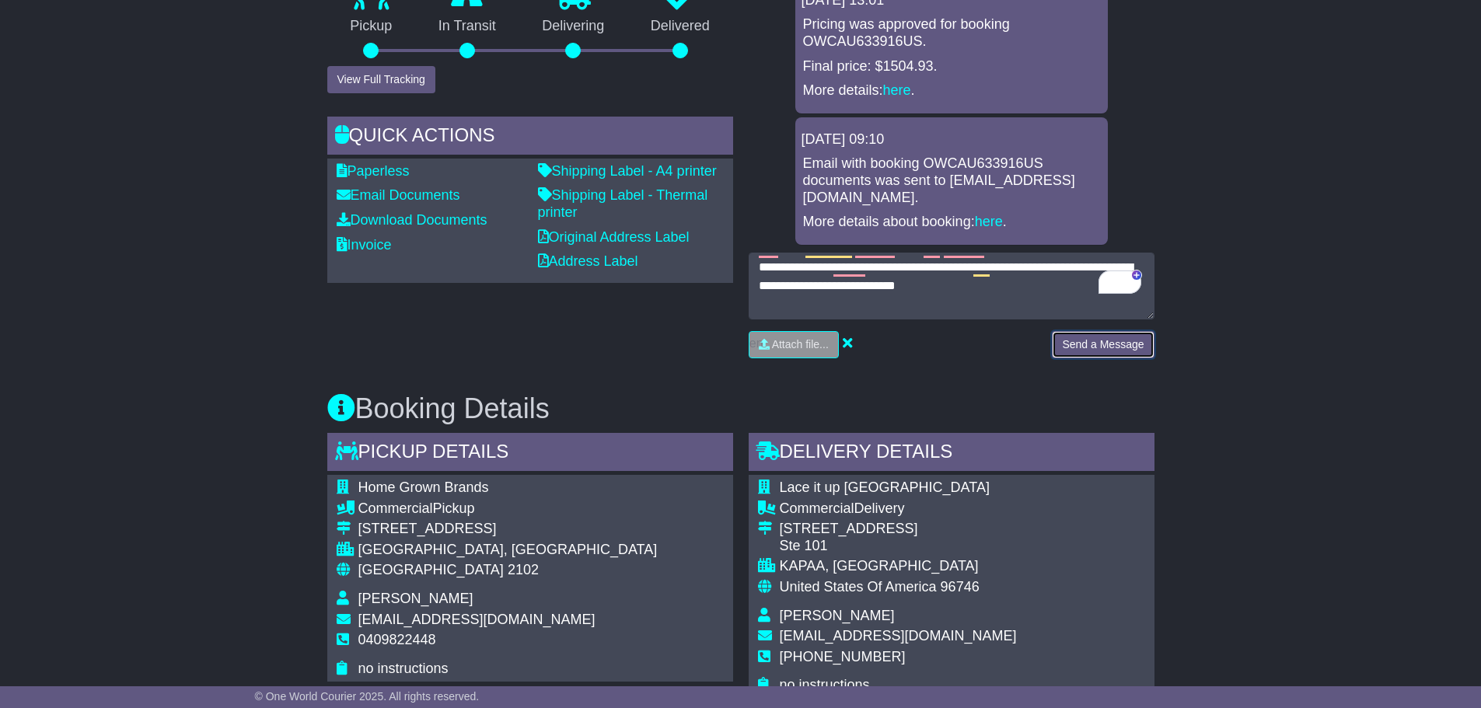
click at [1123, 331] on button "Send a Message" at bounding box center [1103, 344] width 102 height 27
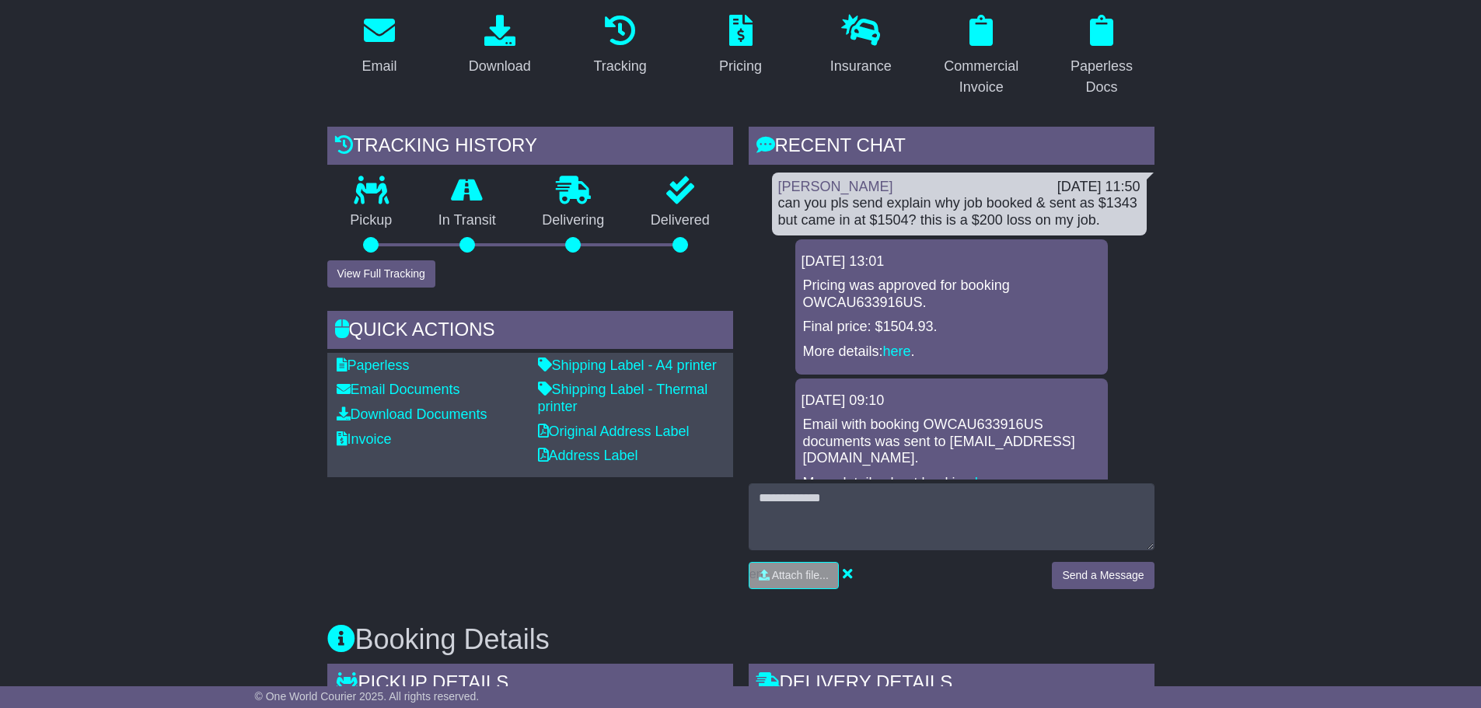
scroll to position [78, 0]
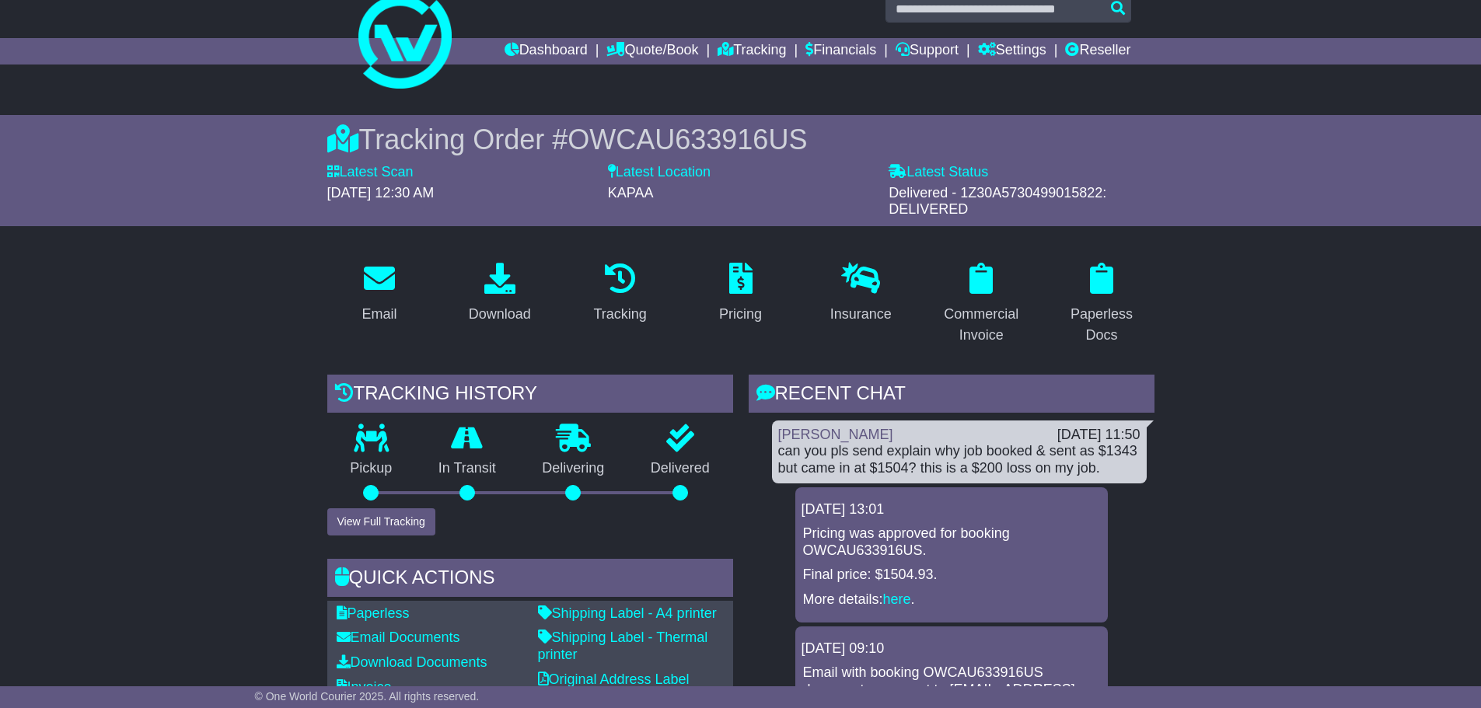
scroll to position [0, 0]
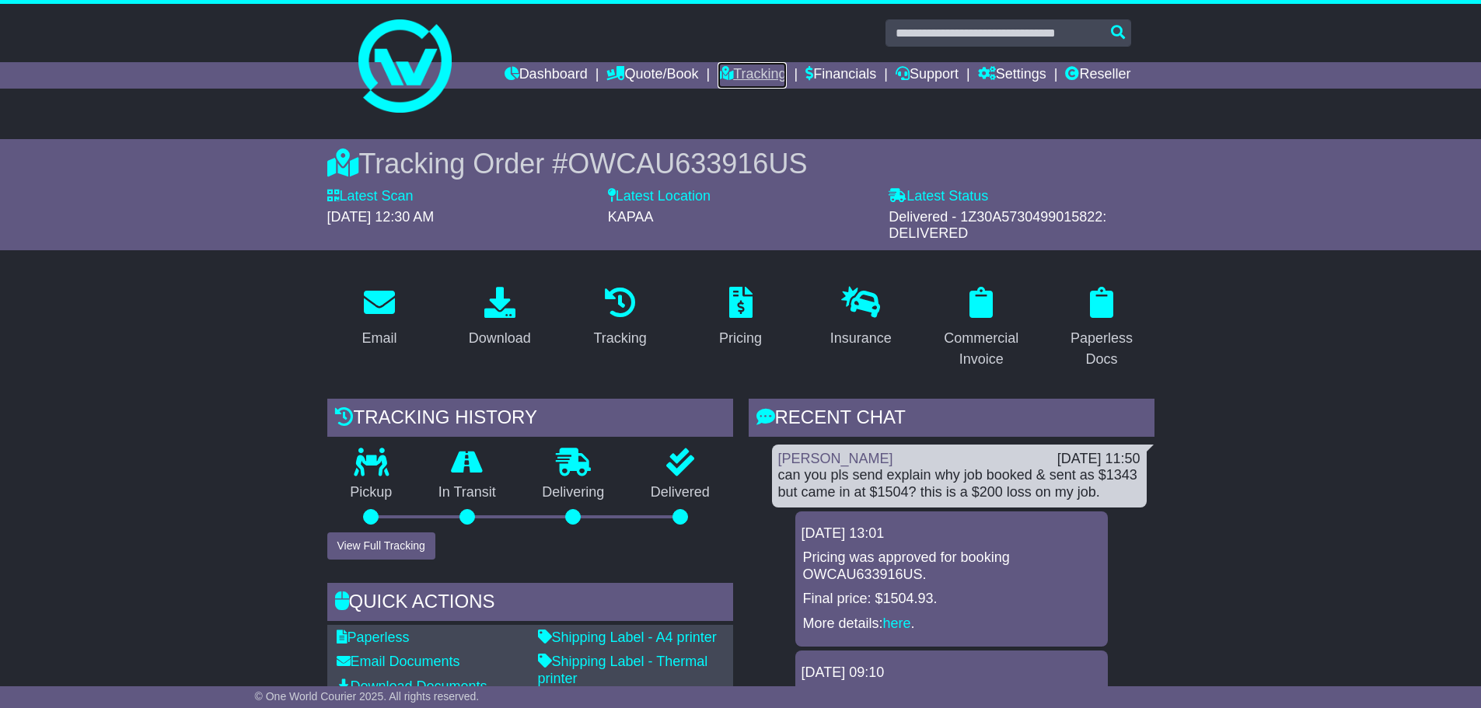
click at [736, 72] on link "Tracking" at bounding box center [752, 75] width 68 height 26
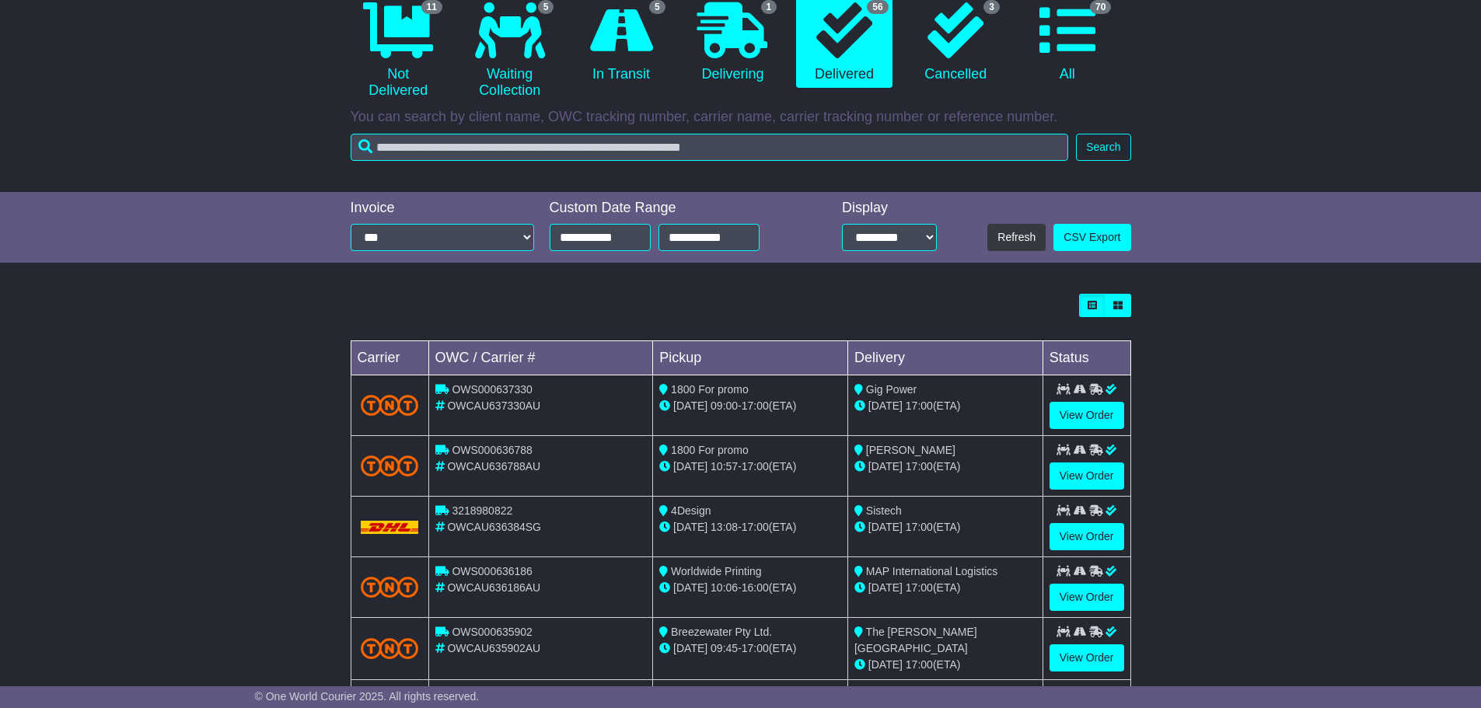
scroll to position [442, 0]
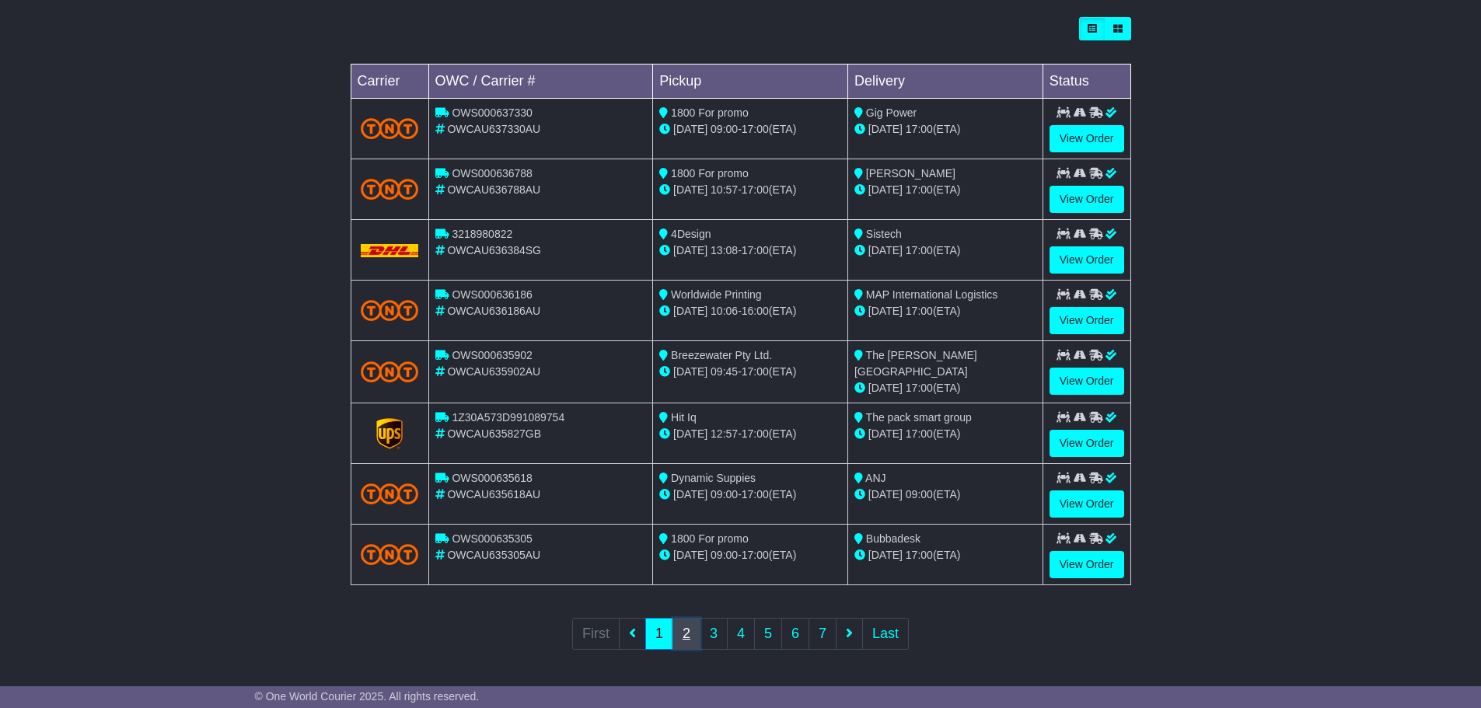
click at [686, 633] on link "2" at bounding box center [687, 634] width 28 height 32
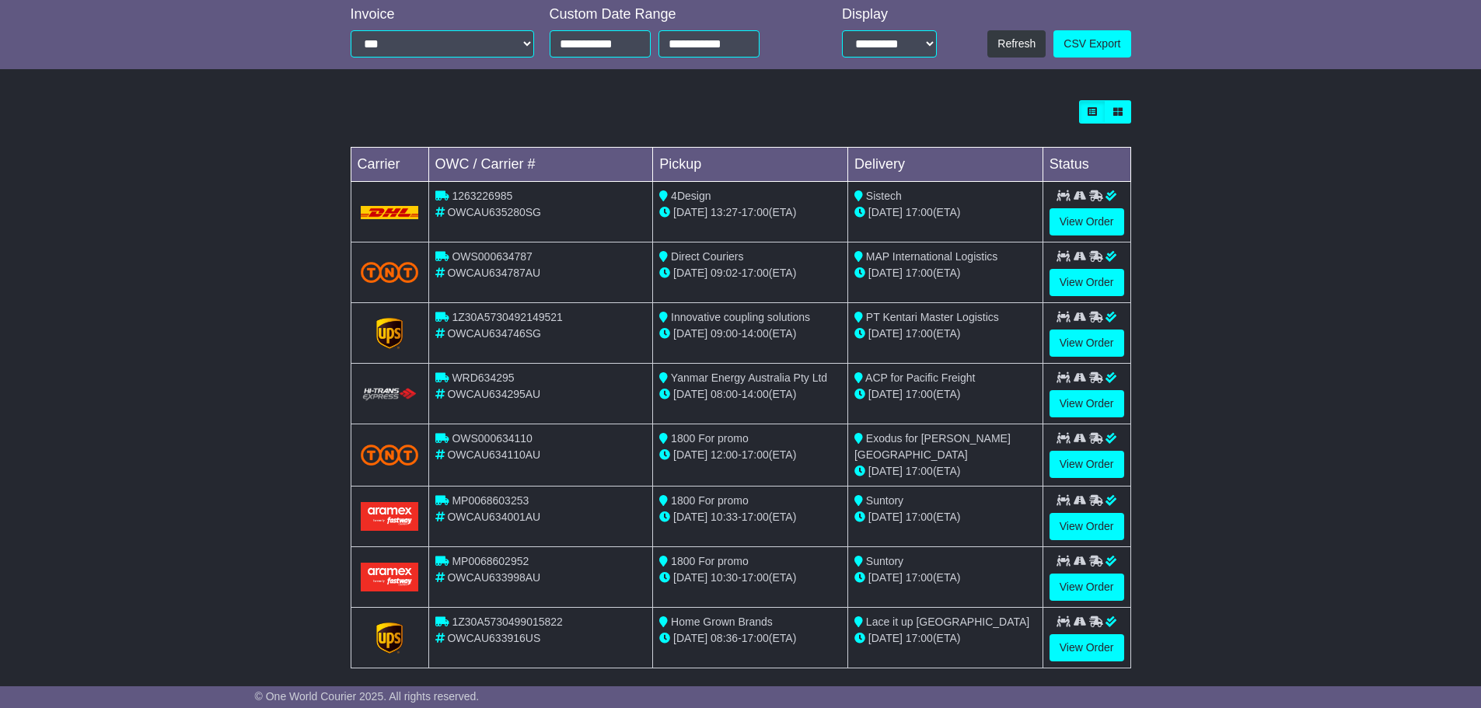
scroll to position [443, 0]
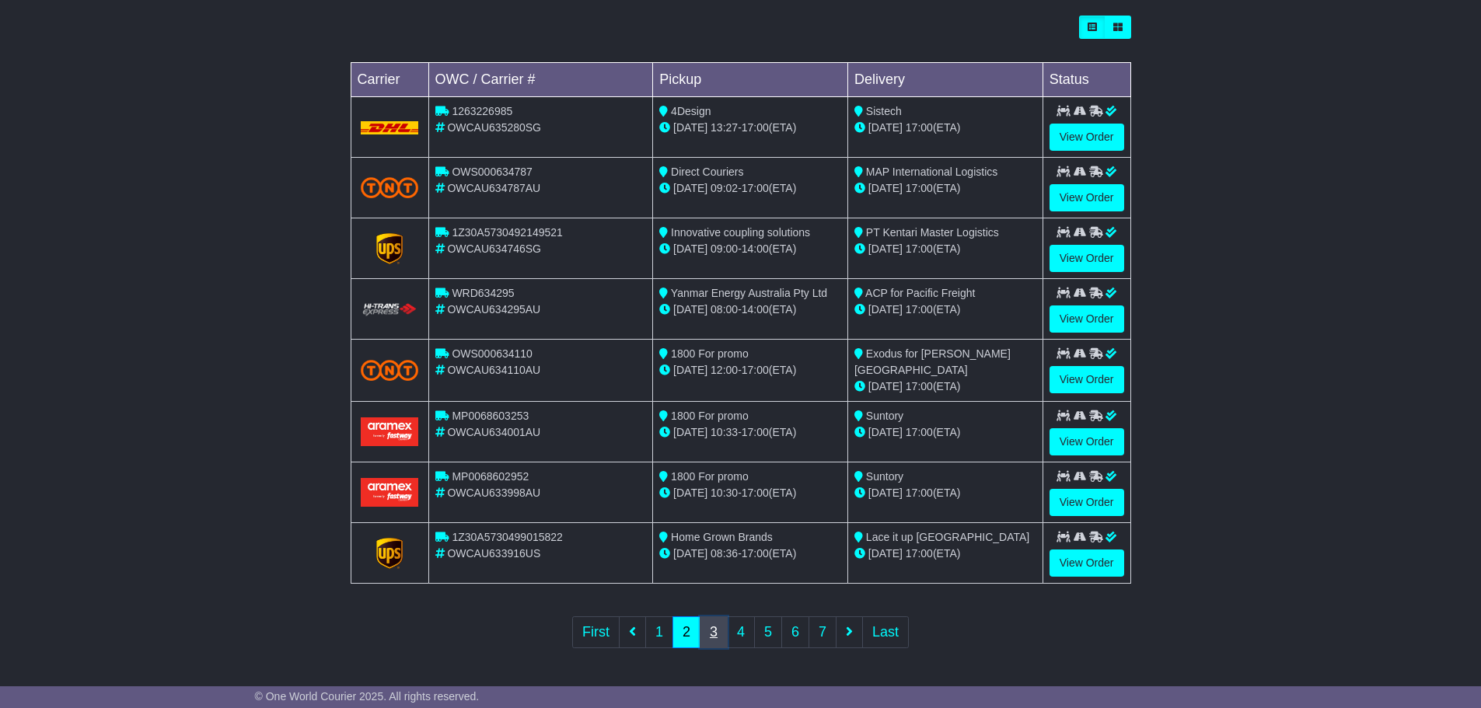
click at [707, 631] on link "3" at bounding box center [714, 633] width 28 height 32
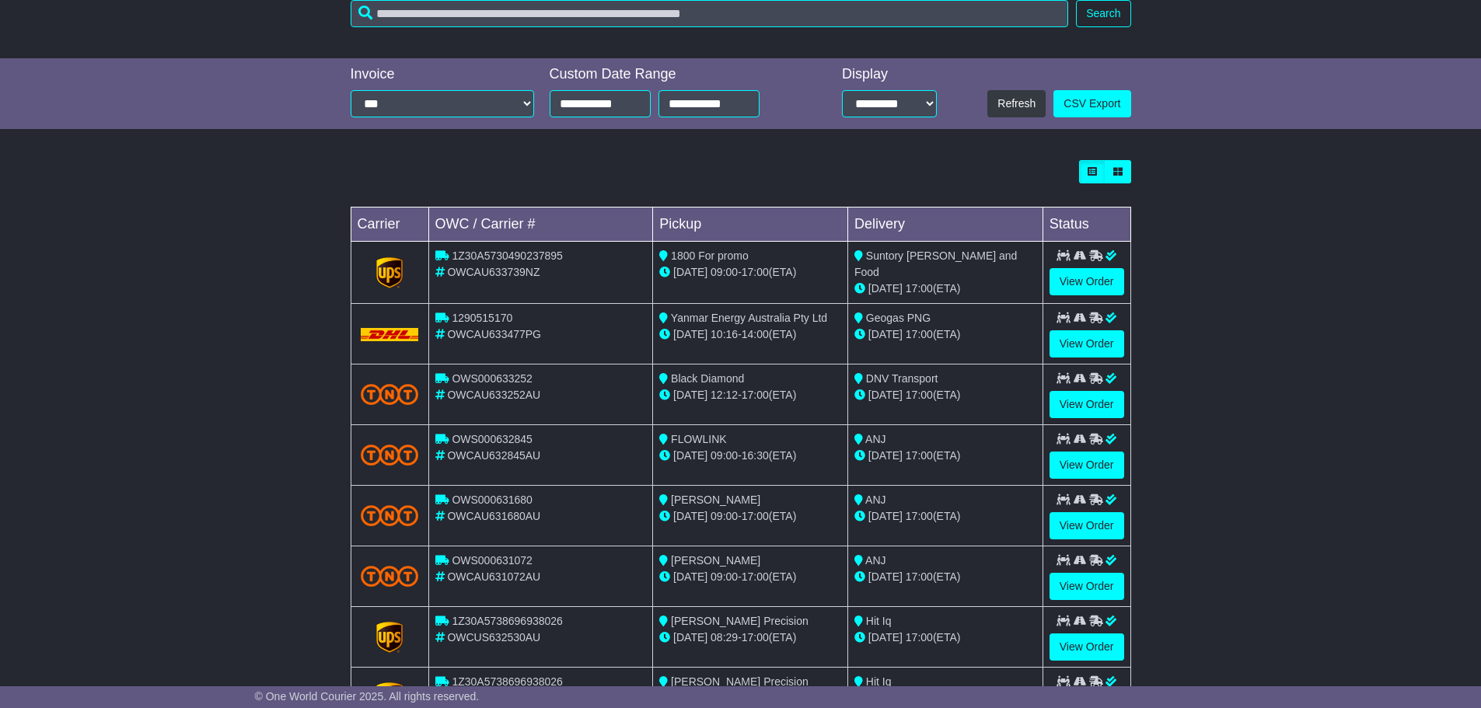
scroll to position [389, 0]
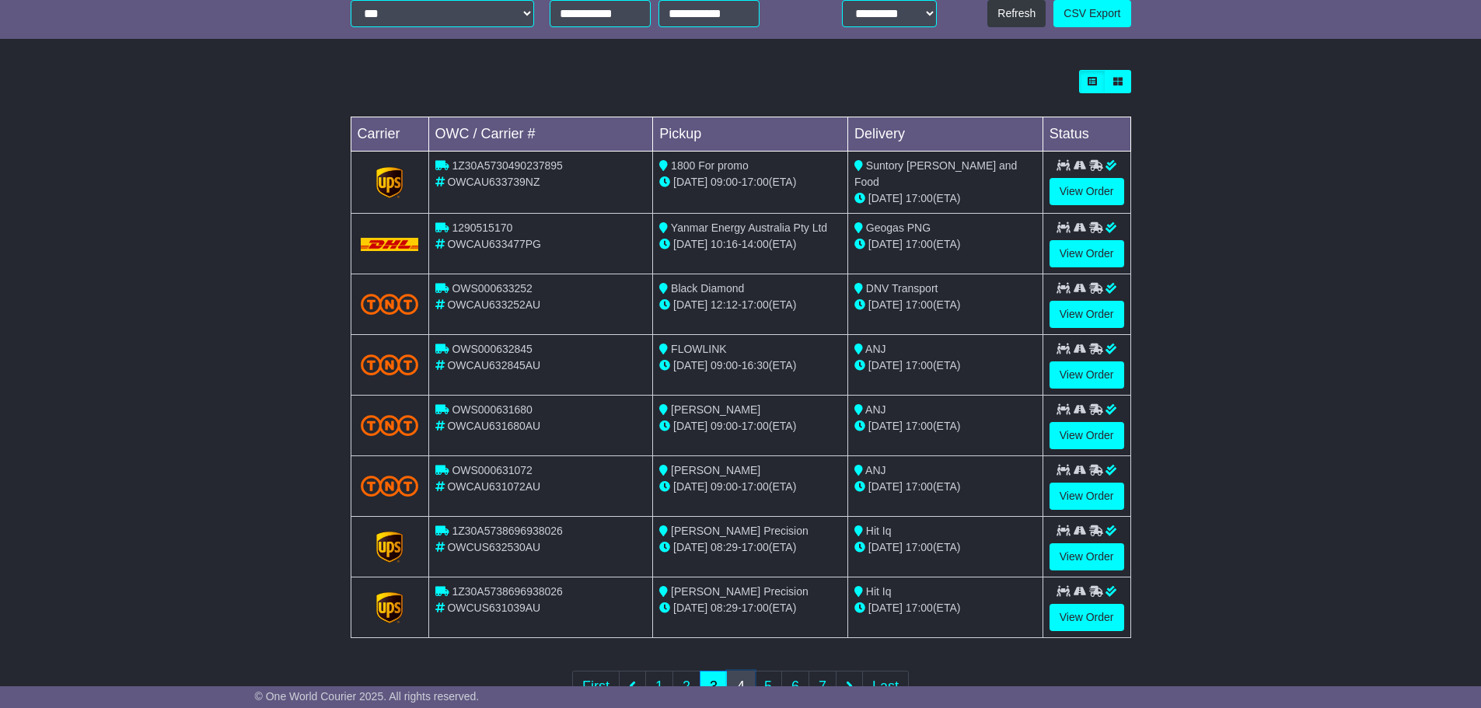
click at [743, 680] on link "4" at bounding box center [741, 687] width 28 height 32
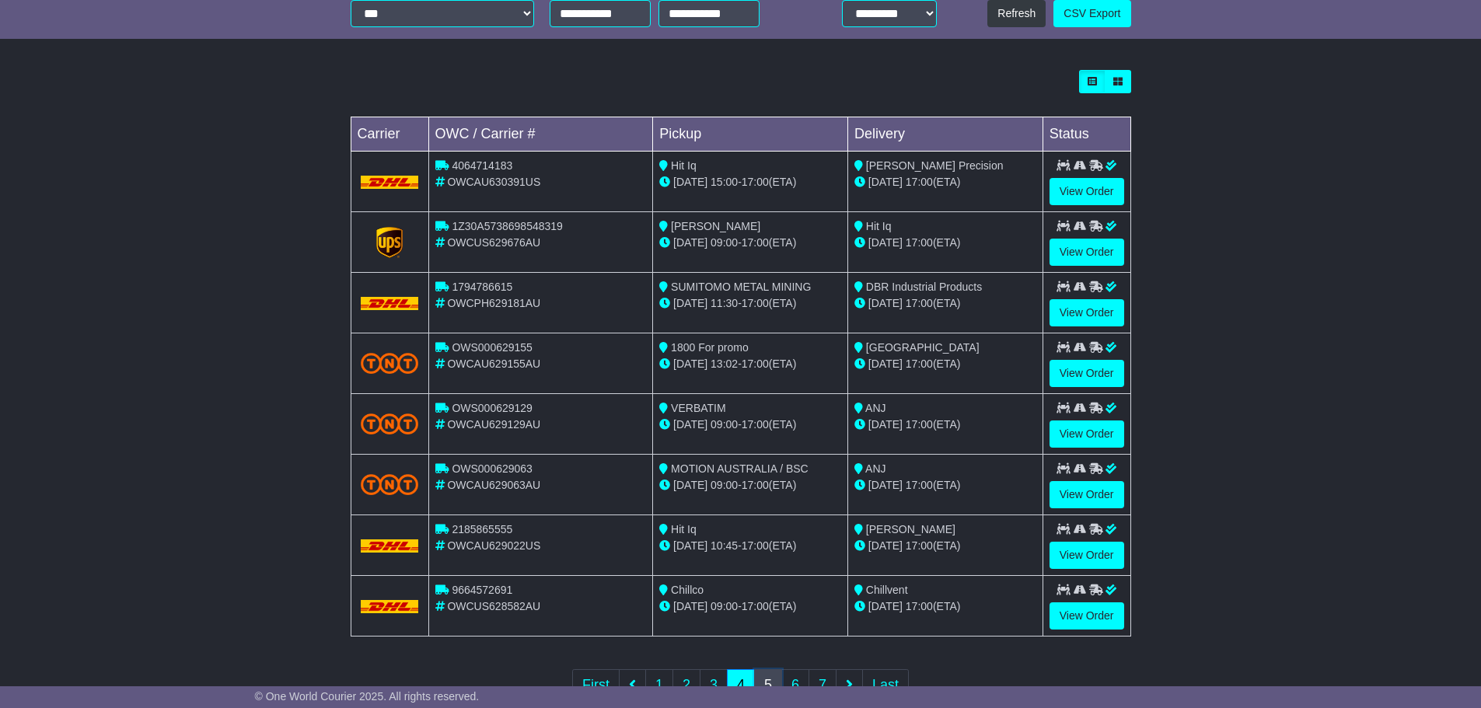
click at [766, 681] on link "5" at bounding box center [768, 685] width 28 height 32
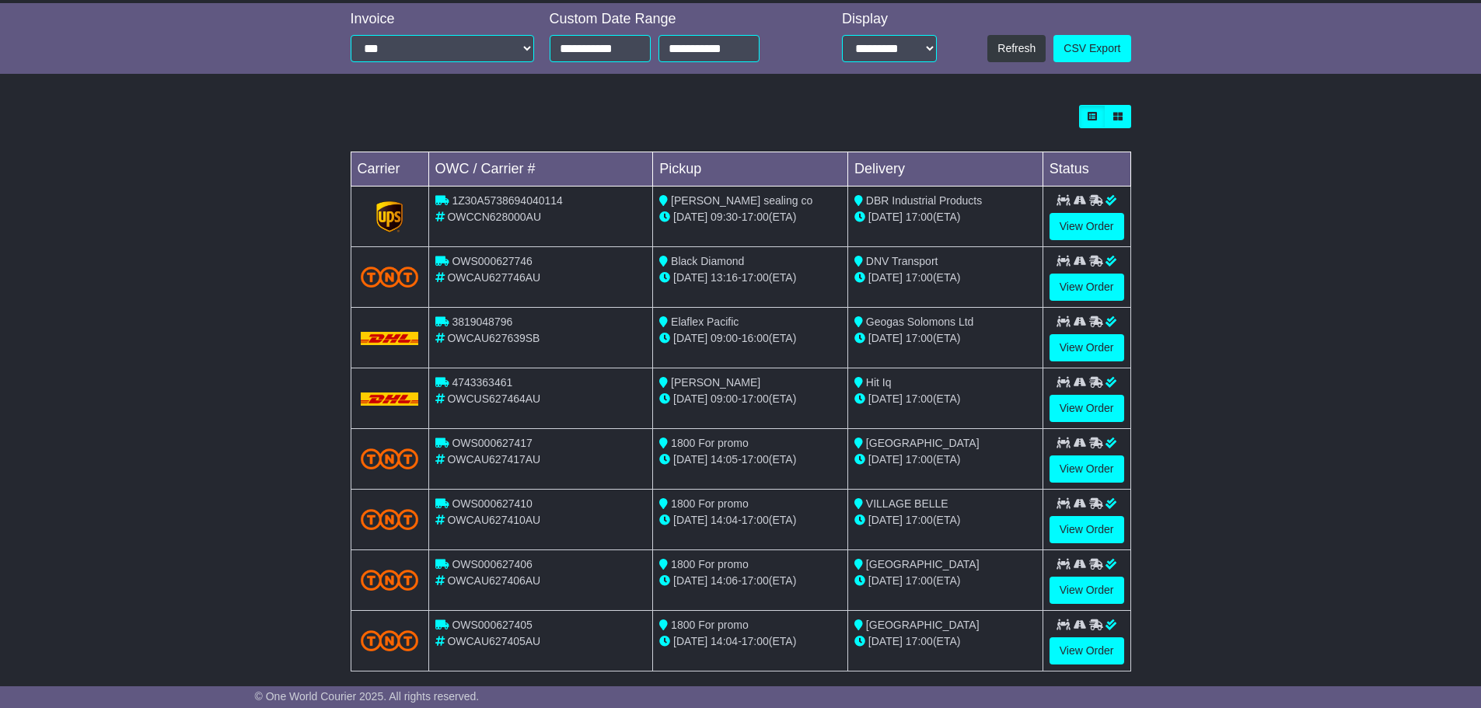
scroll to position [442, 0]
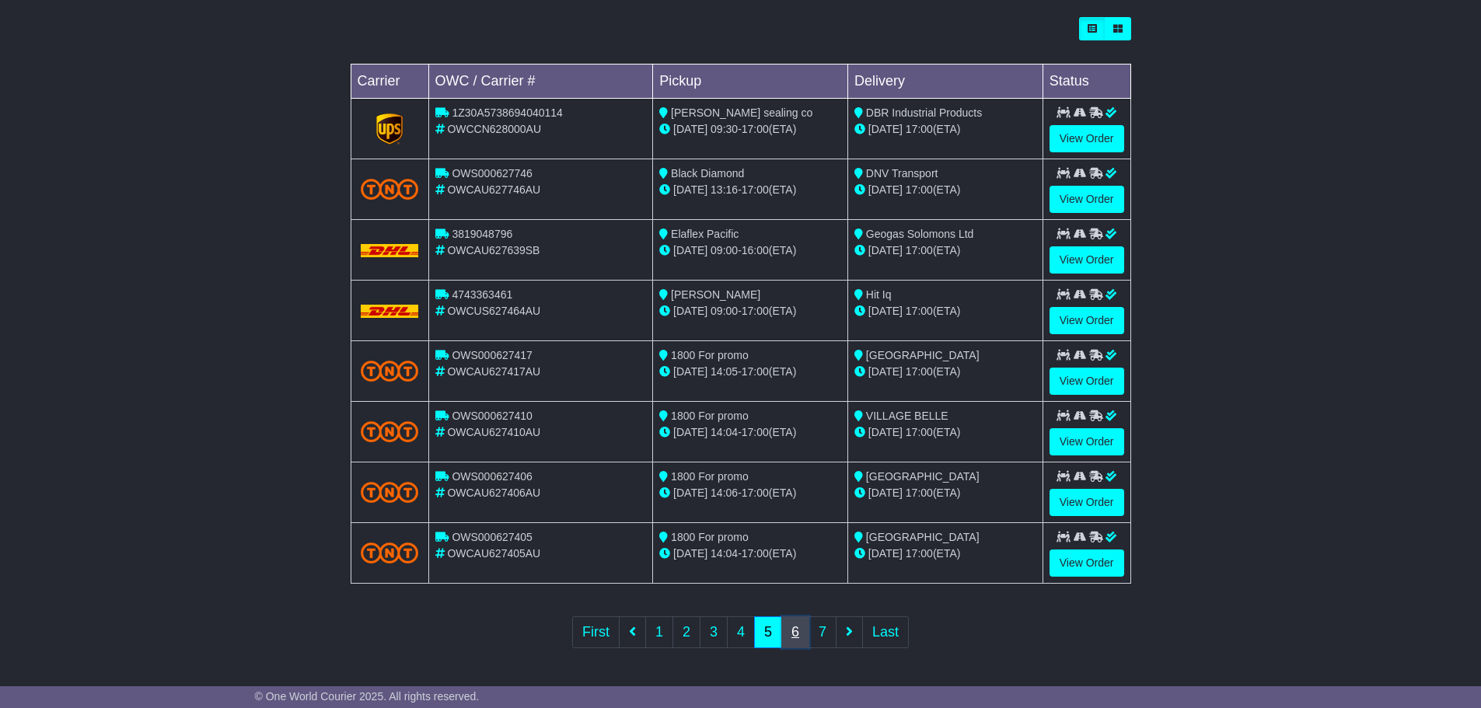
click at [795, 634] on link "6" at bounding box center [795, 633] width 28 height 32
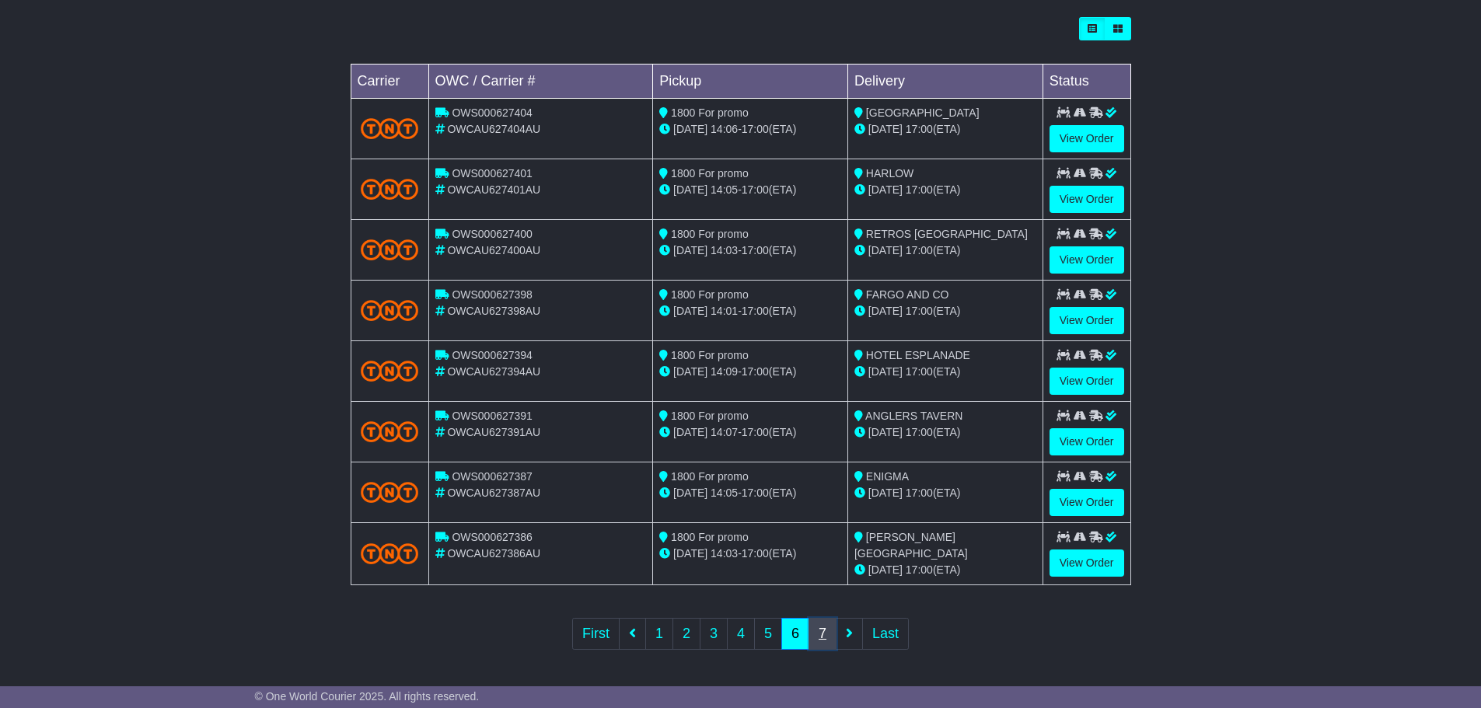
click at [827, 631] on link "7" at bounding box center [823, 634] width 28 height 32
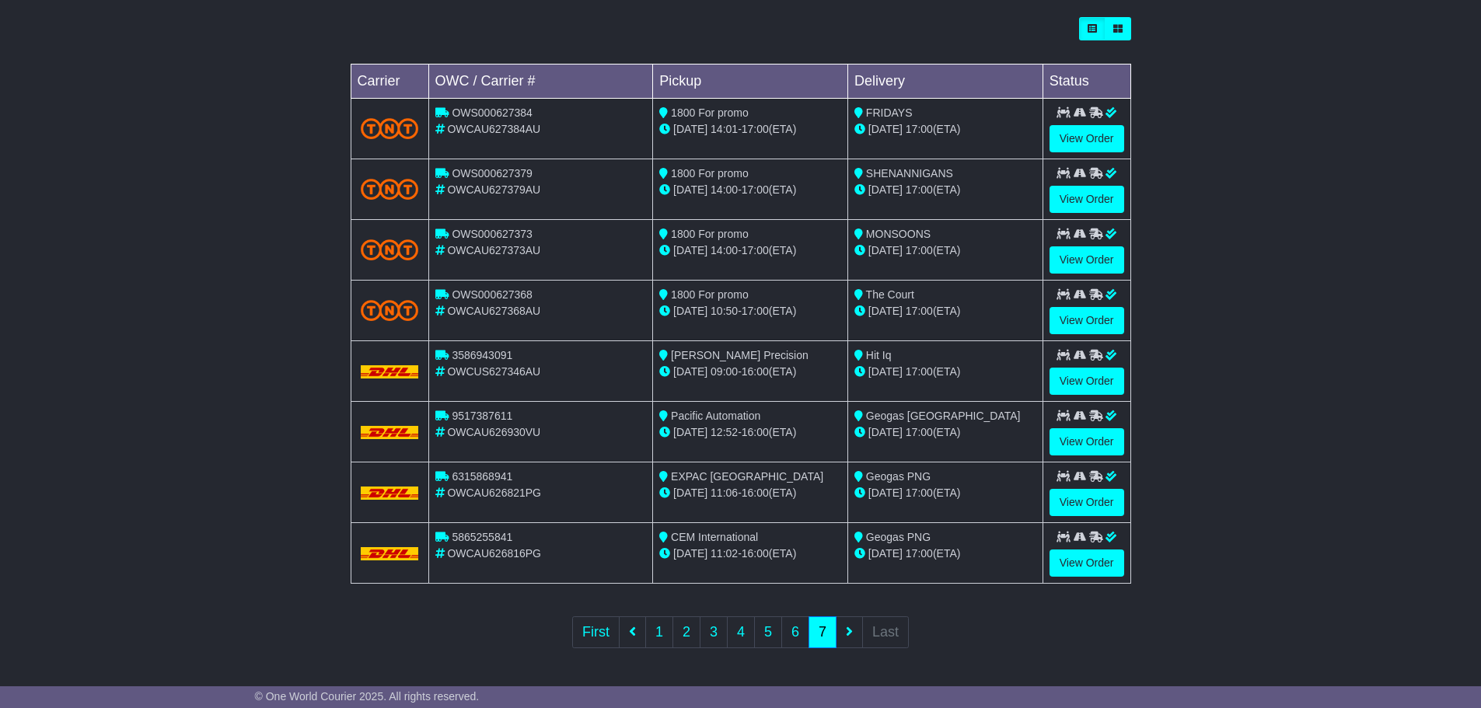
click at [849, 631] on ul "First 1 2 3 4 5 6 7 Last" at bounding box center [740, 633] width 337 height 32
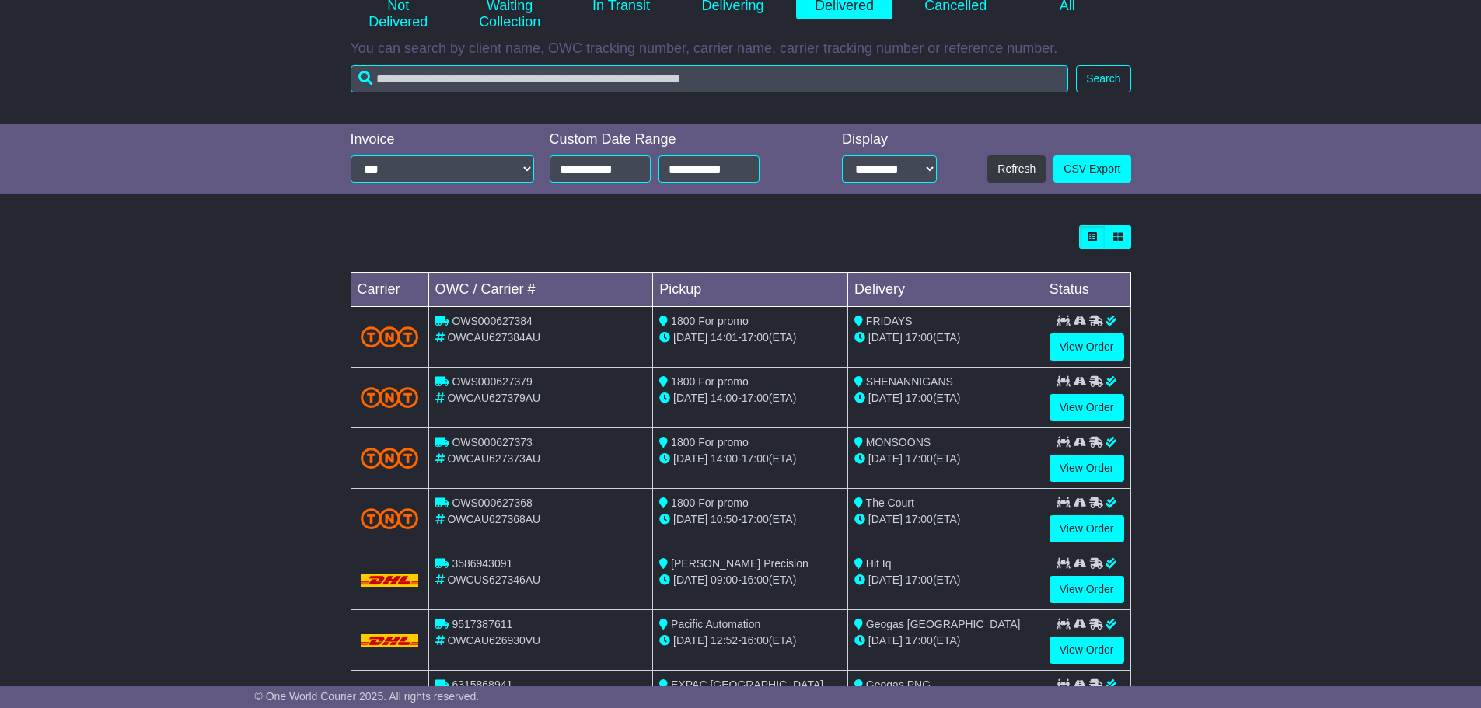
scroll to position [53, 0]
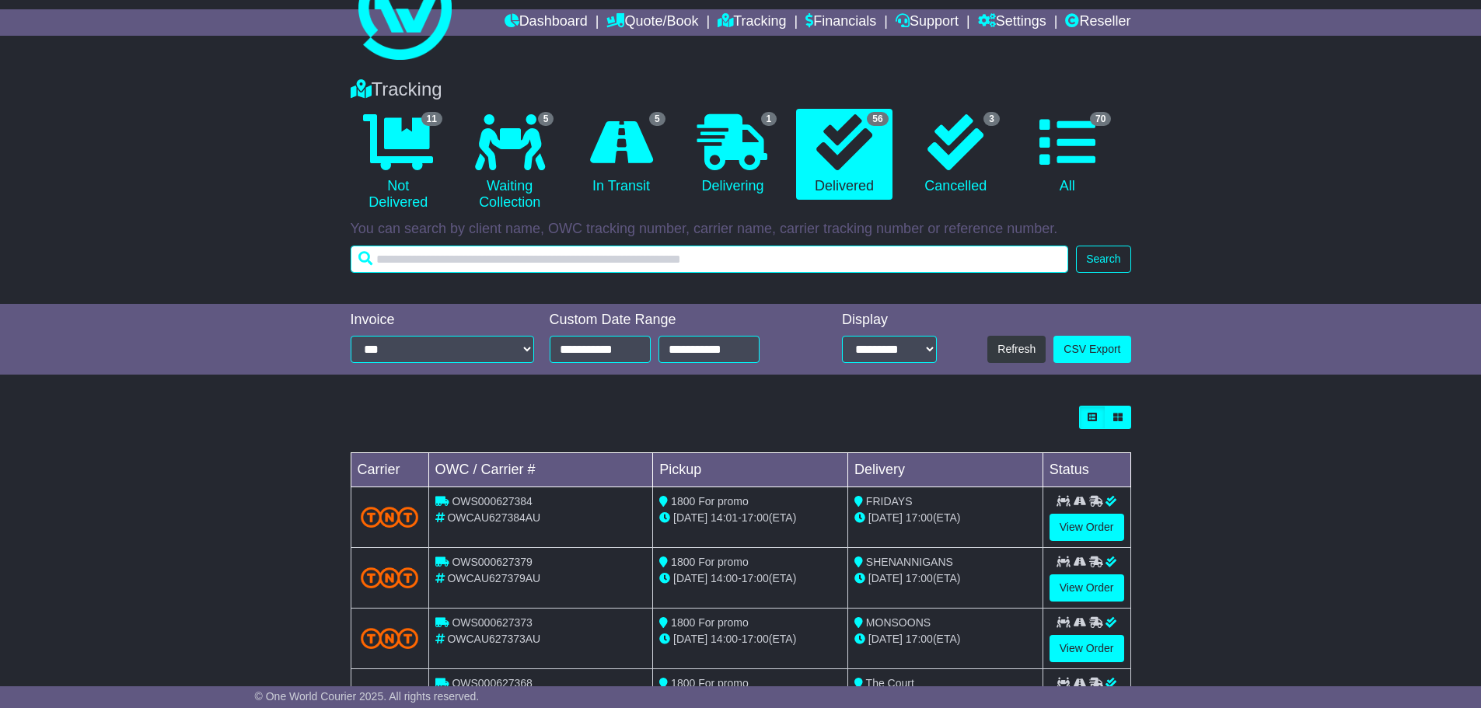
click at [579, 267] on input "text" at bounding box center [710, 259] width 718 height 27
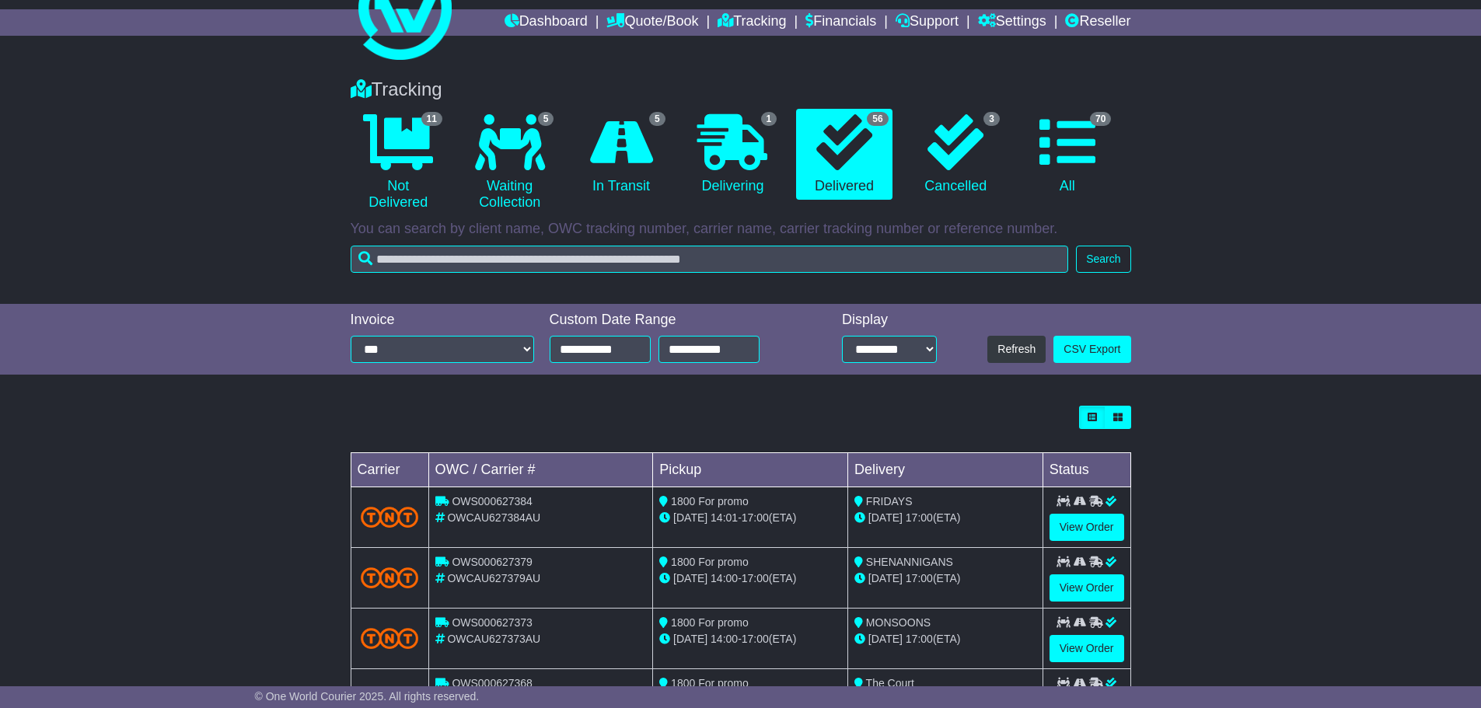
click at [177, 221] on div "Tracking 11 Not Delivered 5 Waiting Collection 5 In Transit 1 Delivering" at bounding box center [740, 183] width 1481 height 241
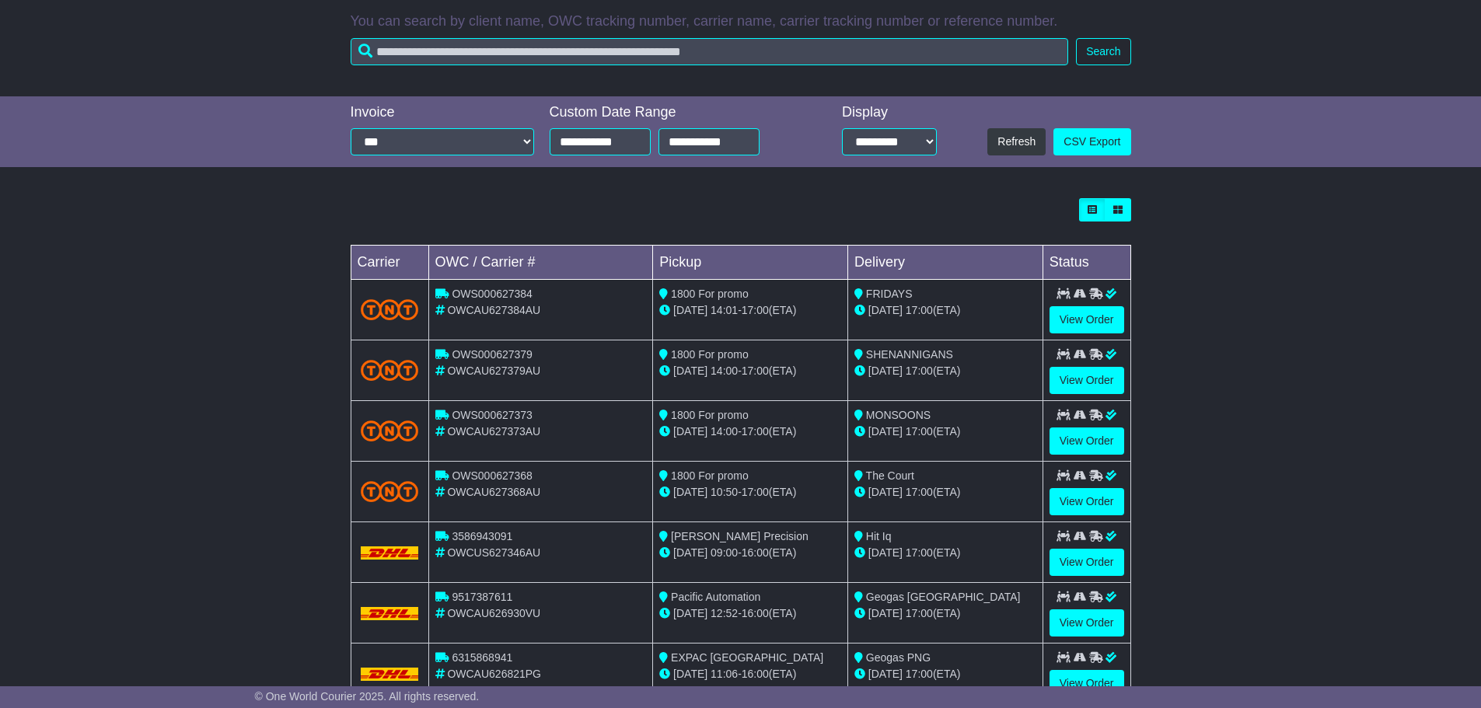
scroll to position [442, 0]
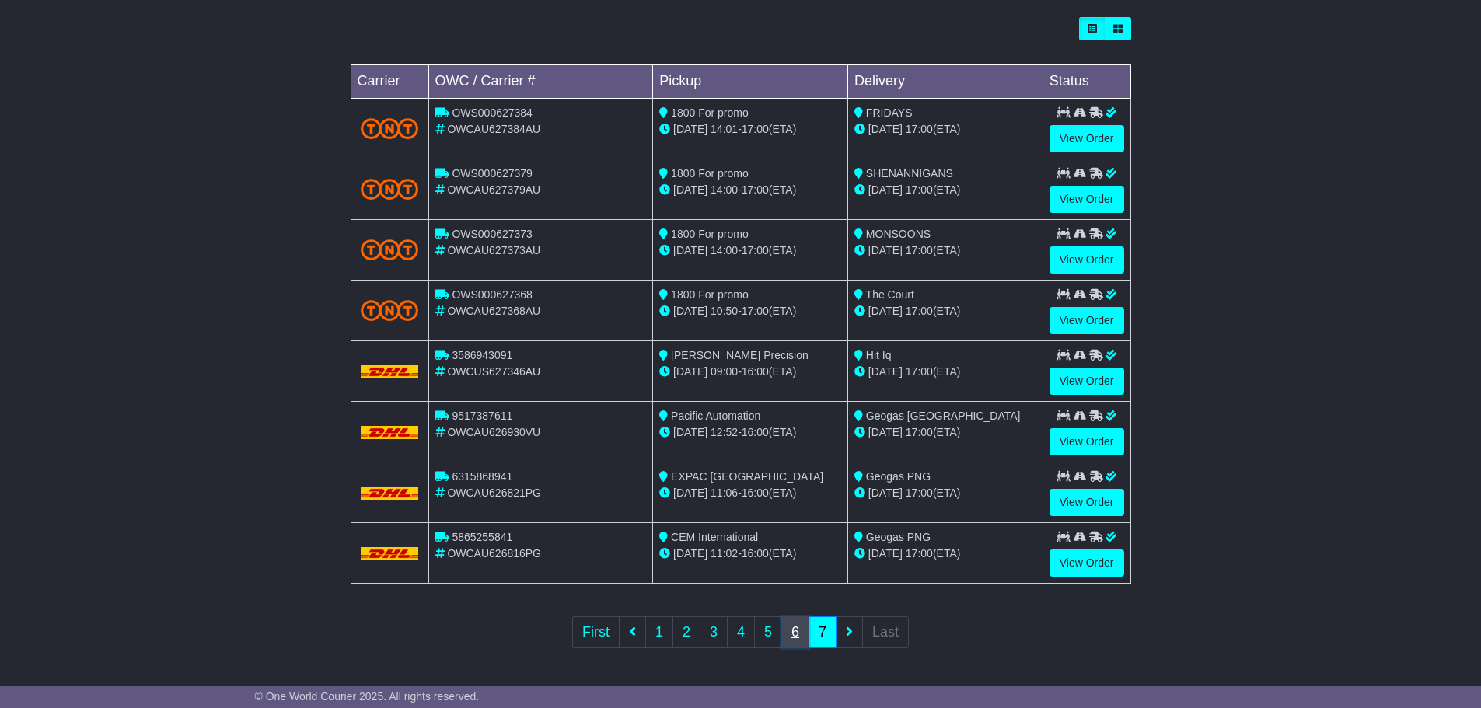
click at [796, 634] on link "6" at bounding box center [795, 633] width 28 height 32
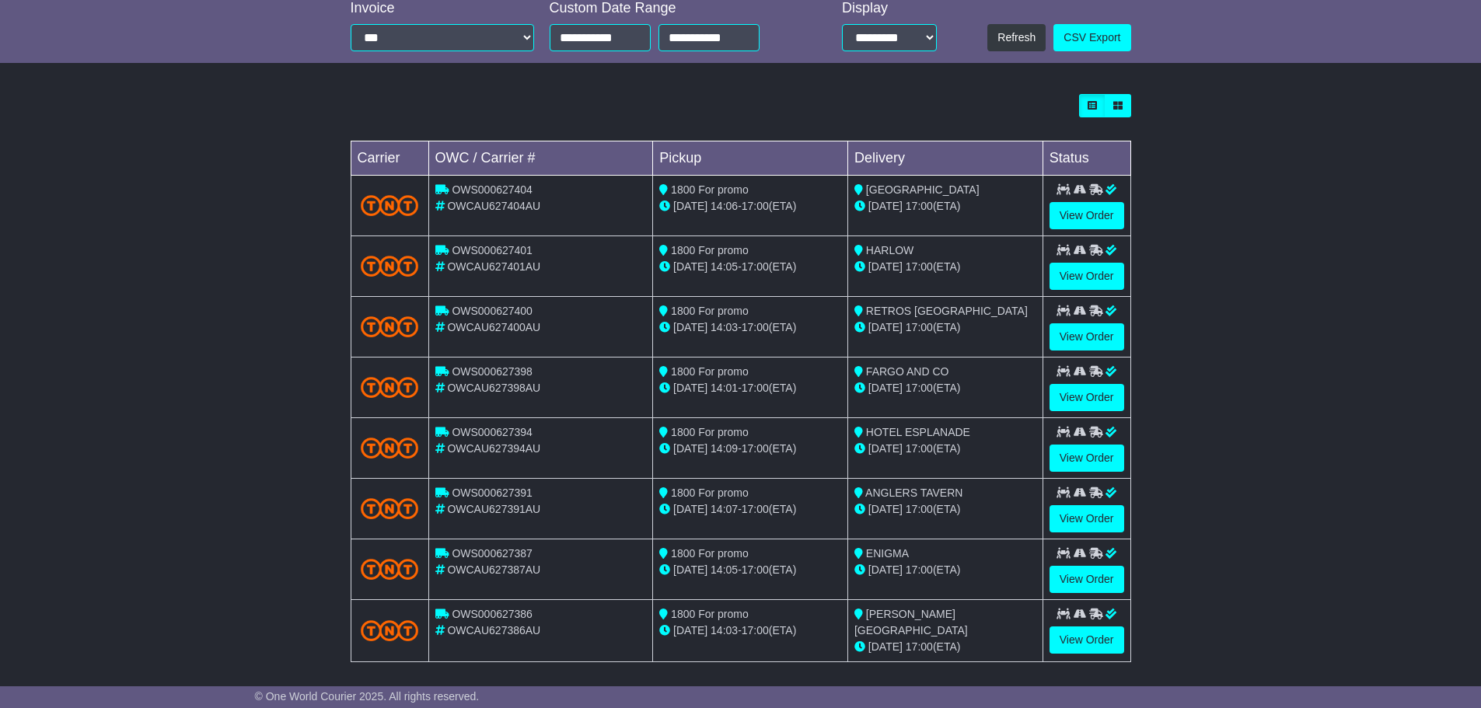
scroll to position [389, 0]
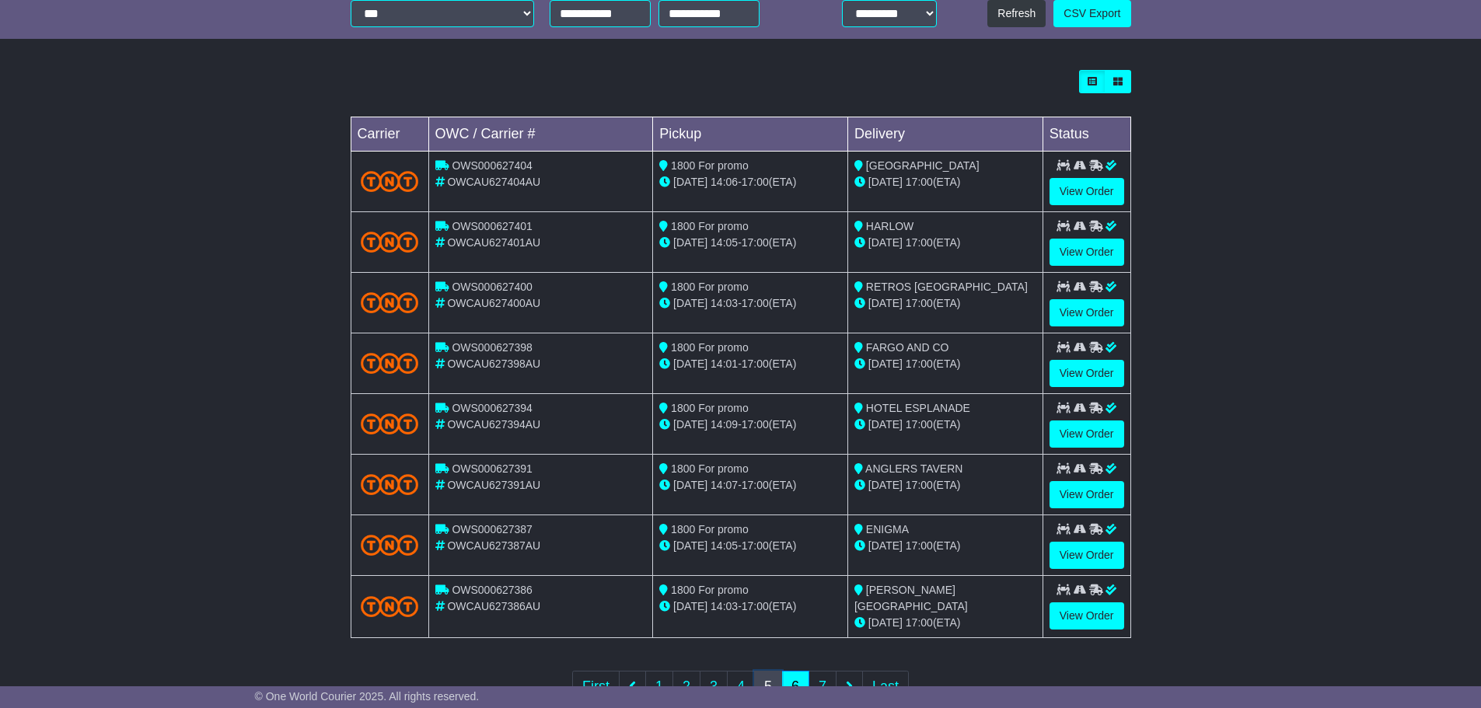
click at [767, 680] on link "5" at bounding box center [768, 687] width 28 height 32
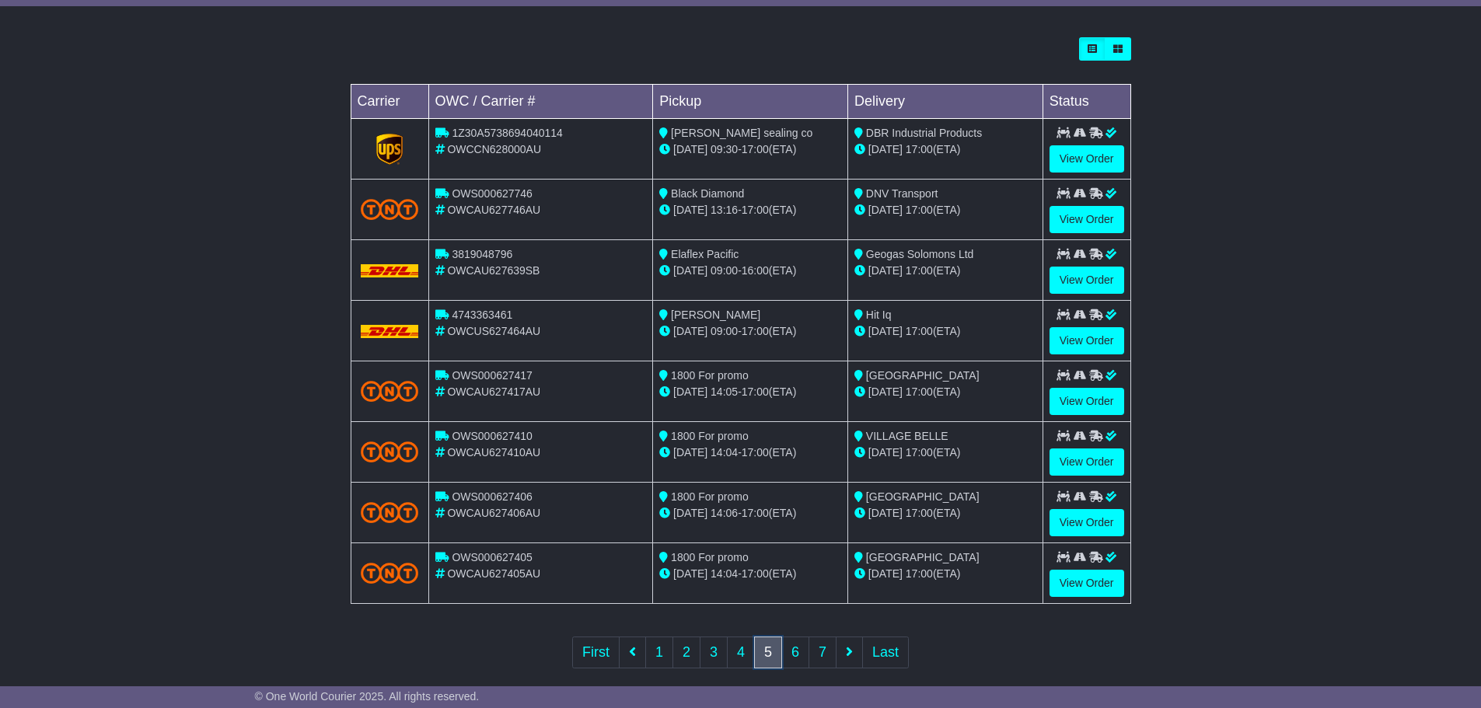
scroll to position [442, 0]
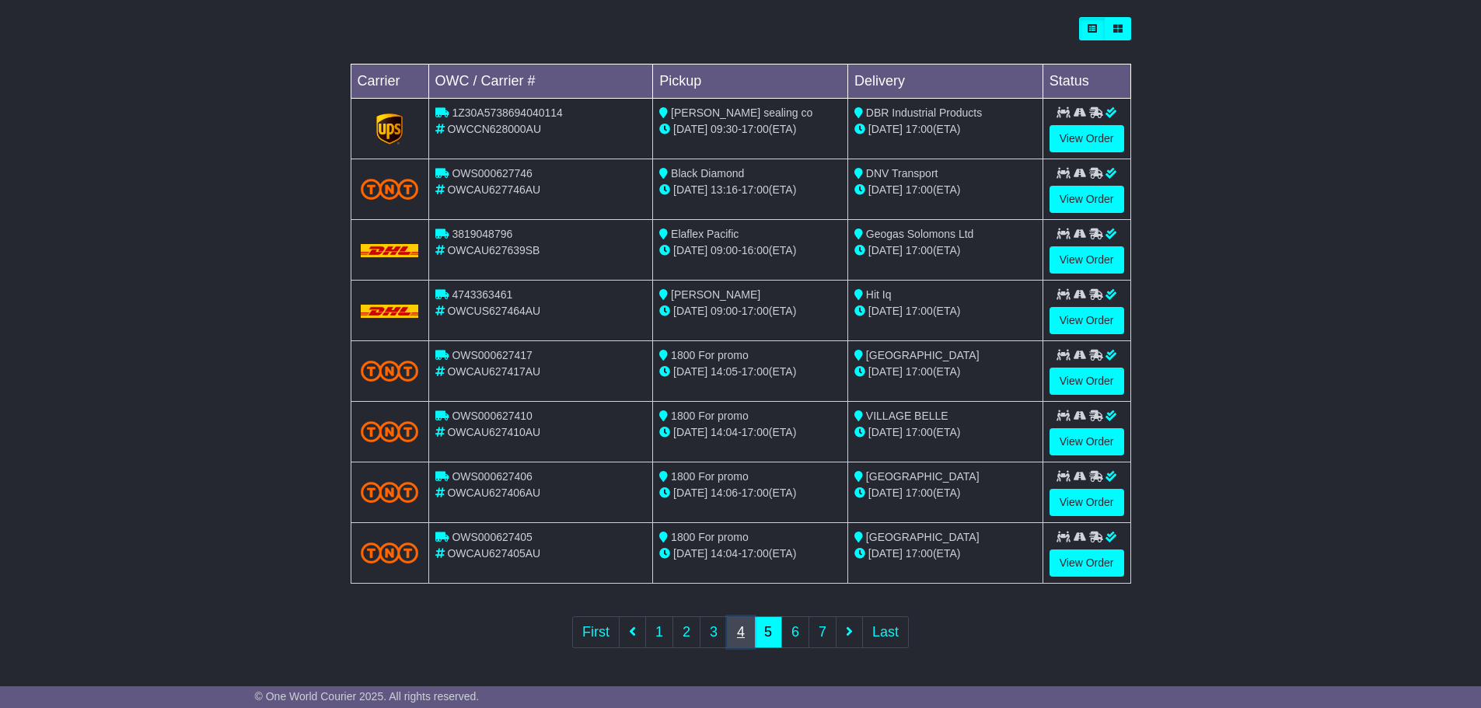
click at [742, 641] on link "4" at bounding box center [741, 633] width 28 height 32
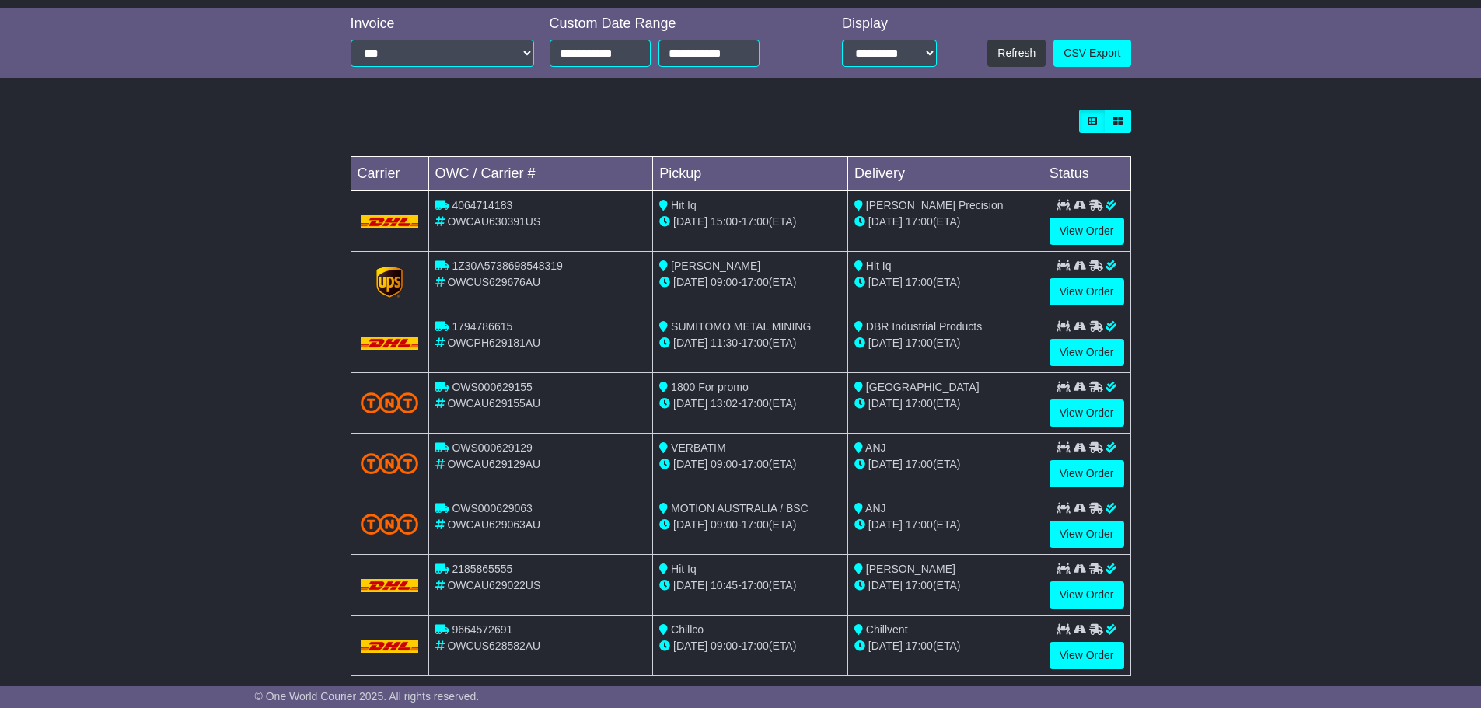
scroll to position [389, 0]
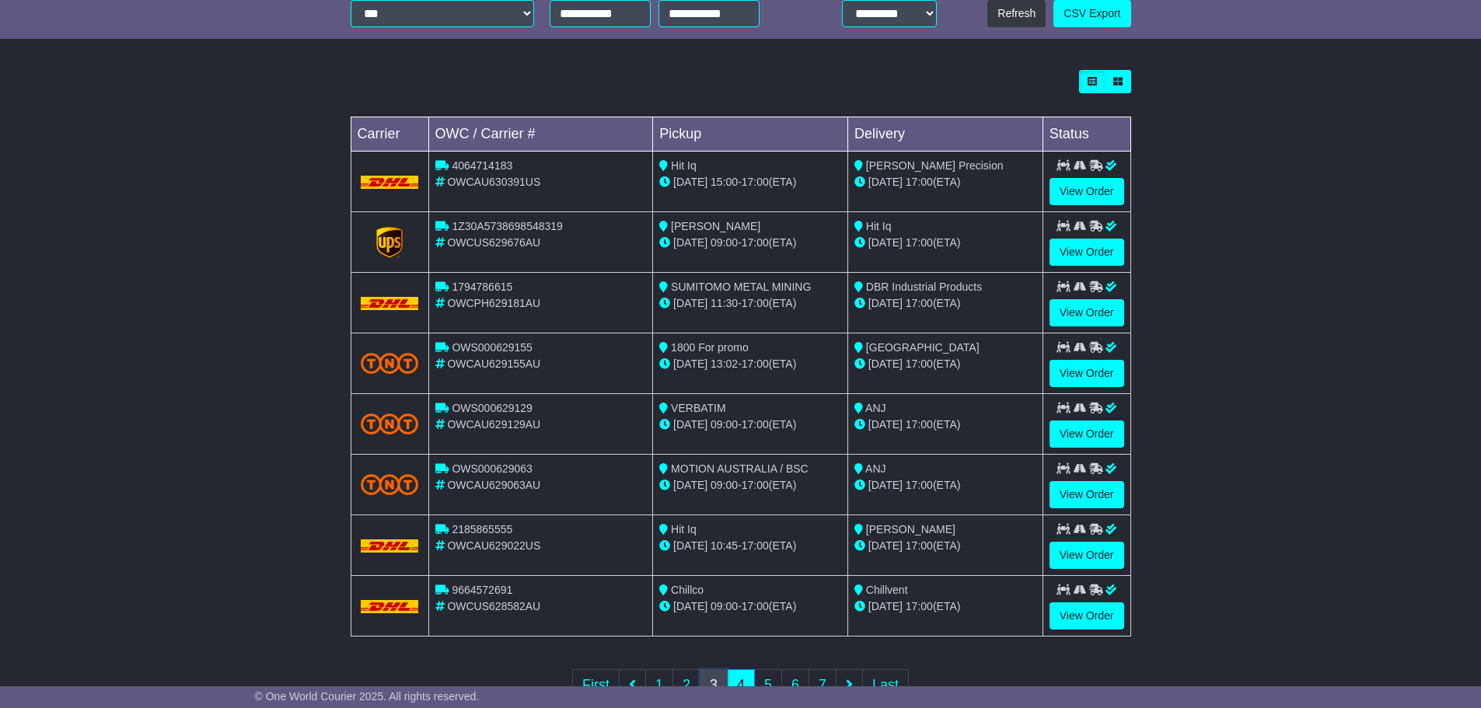
click at [718, 677] on link "3" at bounding box center [714, 685] width 28 height 32
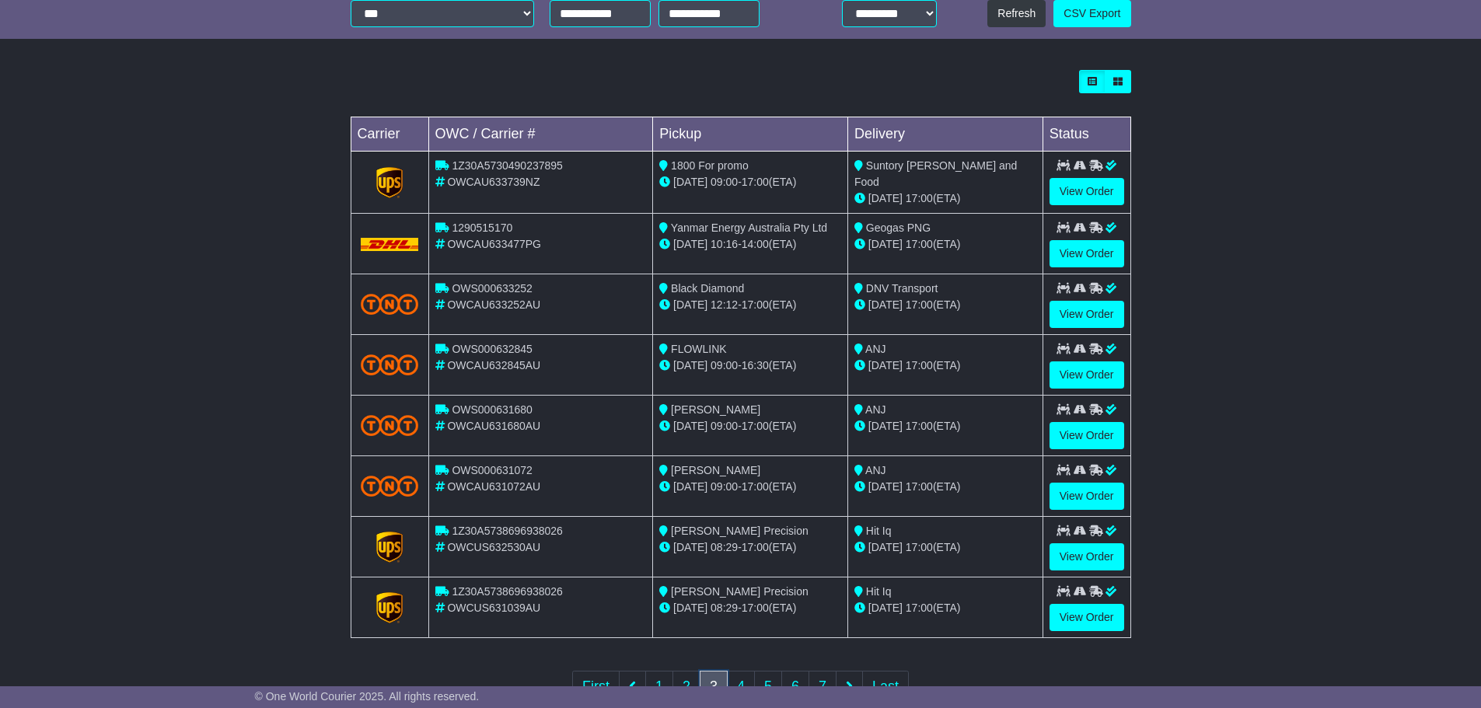
scroll to position [0, 0]
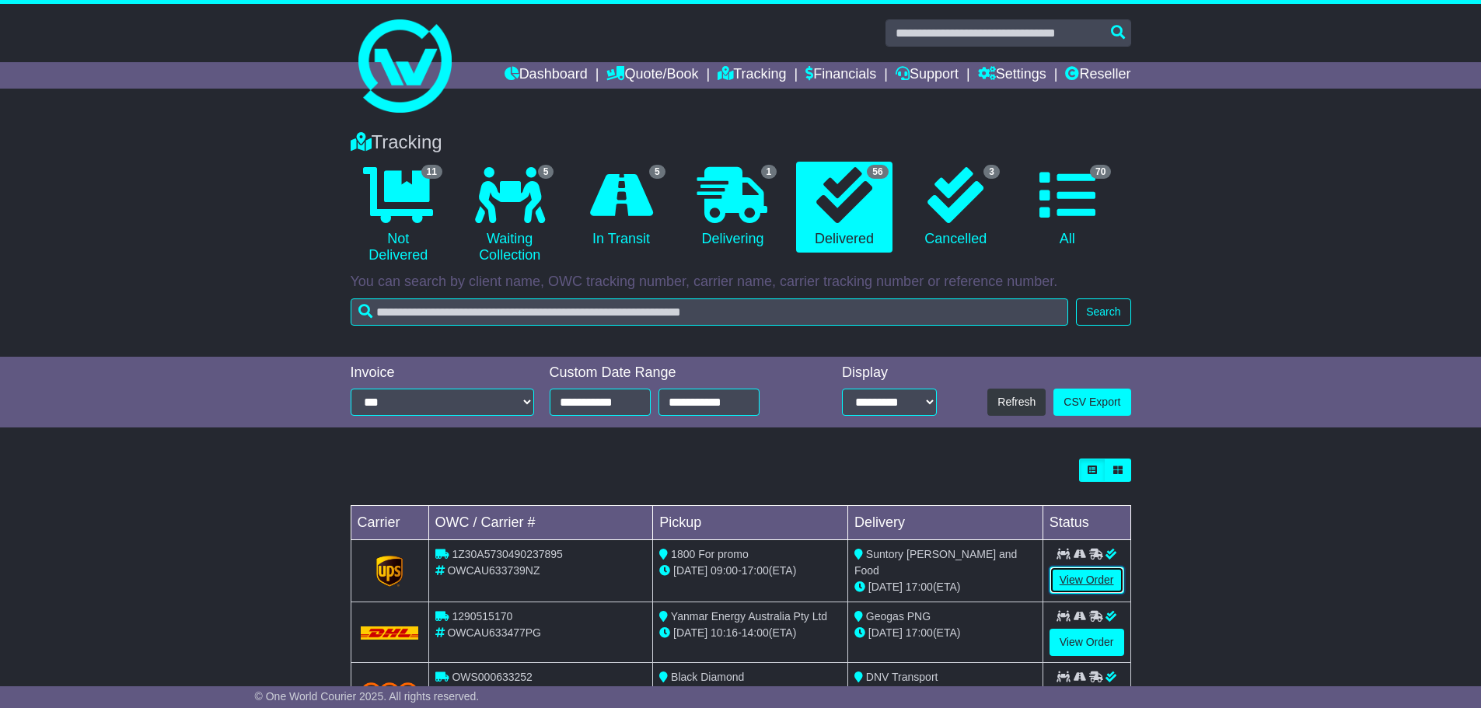
click at [1081, 585] on link "View Order" at bounding box center [1087, 580] width 75 height 27
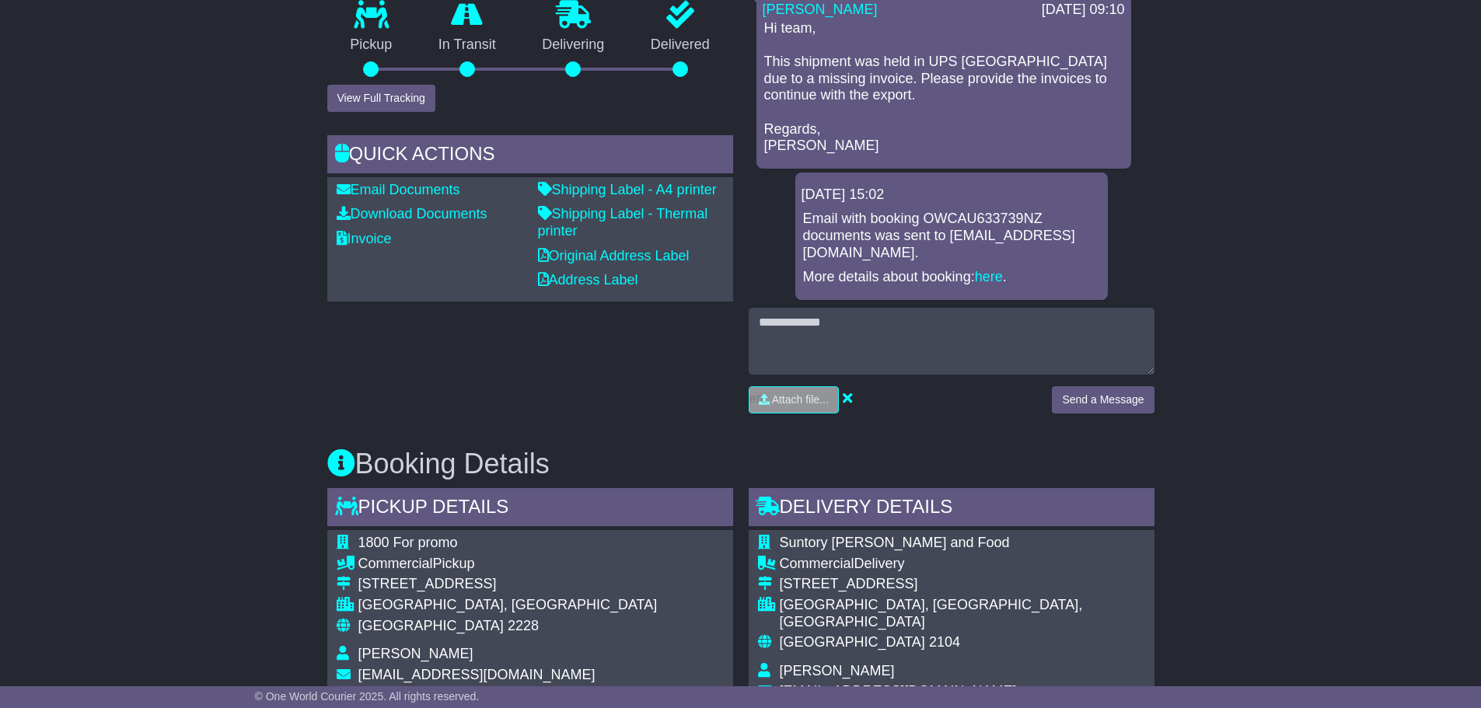
scroll to position [523, 0]
